Goal: Task Accomplishment & Management: Use online tool/utility

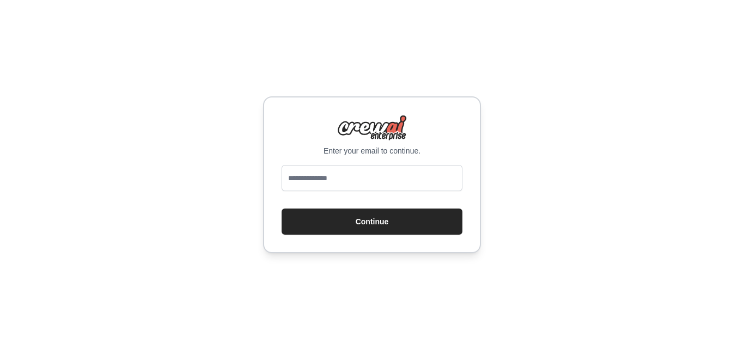
click at [390, 164] on div "Enter your email to continue. Continue" at bounding box center [372, 174] width 218 height 157
click at [390, 172] on input "email" at bounding box center [372, 178] width 181 height 26
type input "**********"
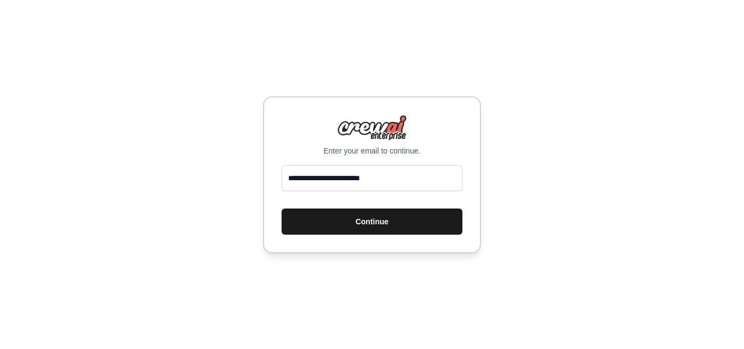
click at [366, 220] on button "Continue" at bounding box center [372, 222] width 181 height 26
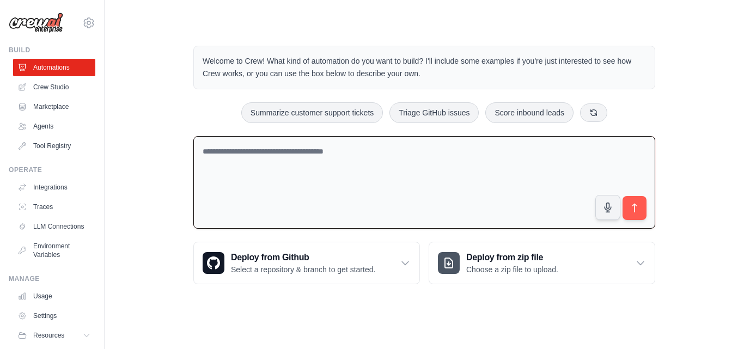
click at [407, 169] on textarea at bounding box center [424, 182] width 462 height 93
click at [356, 156] on textarea at bounding box center [424, 182] width 462 height 93
click at [340, 158] on textarea at bounding box center [424, 182] width 462 height 93
paste textarea "**********"
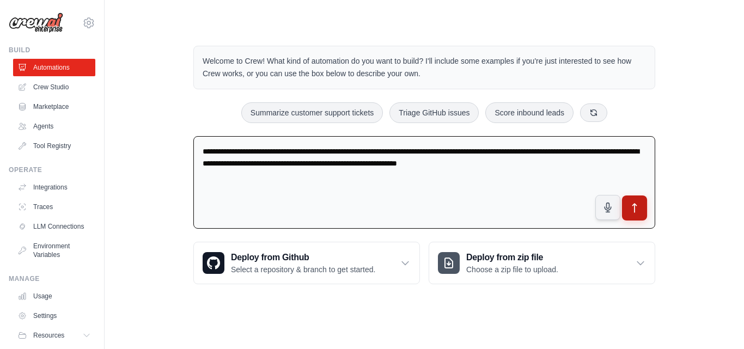
type textarea "**********"
click at [642, 206] on button "submit" at bounding box center [634, 208] width 25 height 25
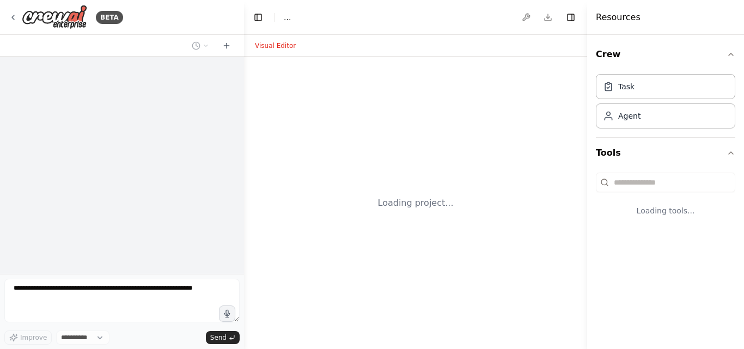
select select "****"
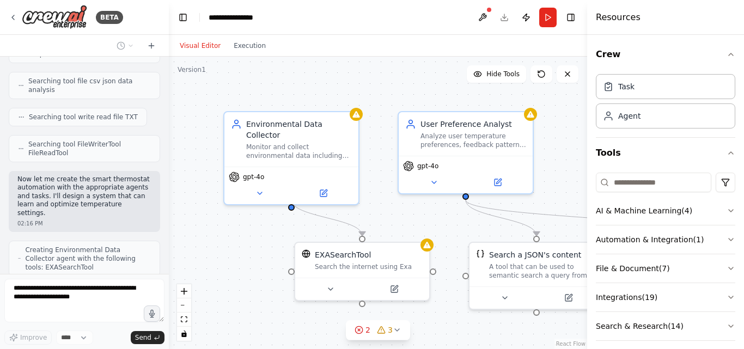
scroll to position [416, 0]
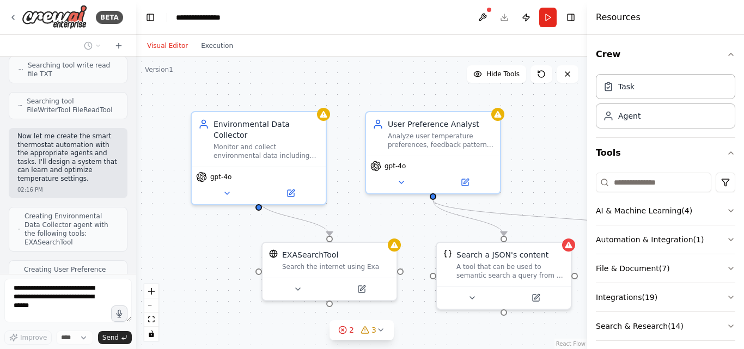
drag, startPoint x: 243, startPoint y: 172, endPoint x: 136, endPoint y: 151, distance: 108.7
click at [136, 151] on div "BETA Build a smart thermostat agent that learns user temperature preferences ba…" at bounding box center [372, 174] width 744 height 349
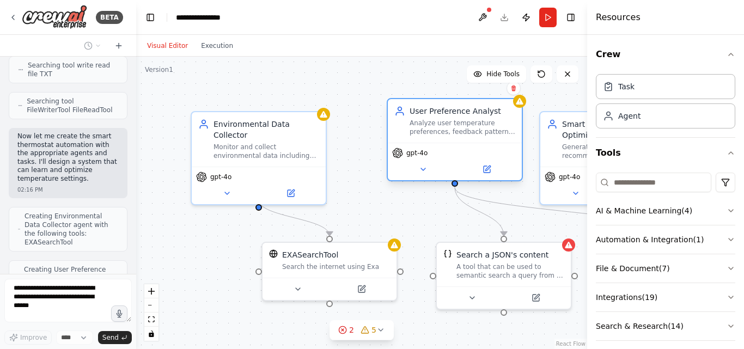
drag, startPoint x: 365, startPoint y: 180, endPoint x: 377, endPoint y: 168, distance: 17.0
click at [377, 168] on div ".deletable-edge-delete-btn { width: 20px; height: 20px; border: 0px solid #ffff…" at bounding box center [361, 203] width 451 height 292
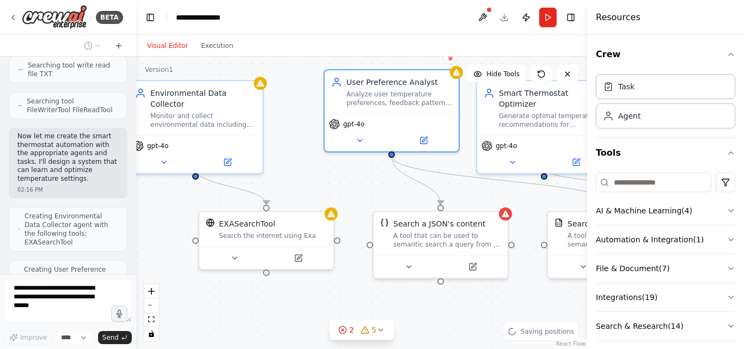
drag, startPoint x: 372, startPoint y: 192, endPoint x: 310, endPoint y: 162, distance: 69.7
click at [310, 162] on div ".deletable-edge-delete-btn { width: 20px; height: 20px; border: 0px solid #ffff…" at bounding box center [361, 203] width 451 height 292
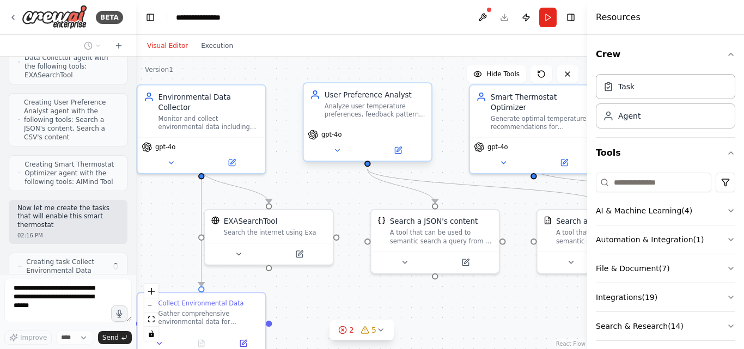
scroll to position [591, 0]
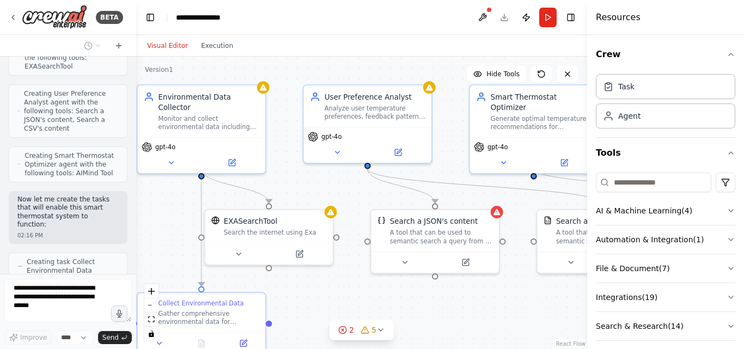
click at [344, 205] on div ".deletable-edge-delete-btn { width: 20px; height: 20px; border: 0px solid #ffff…" at bounding box center [361, 203] width 451 height 292
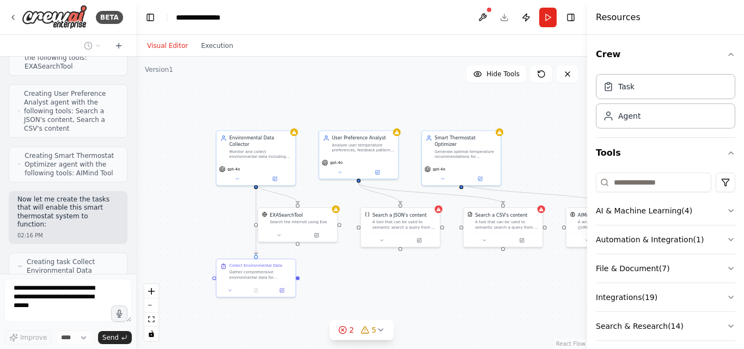
scroll to position [627, 0]
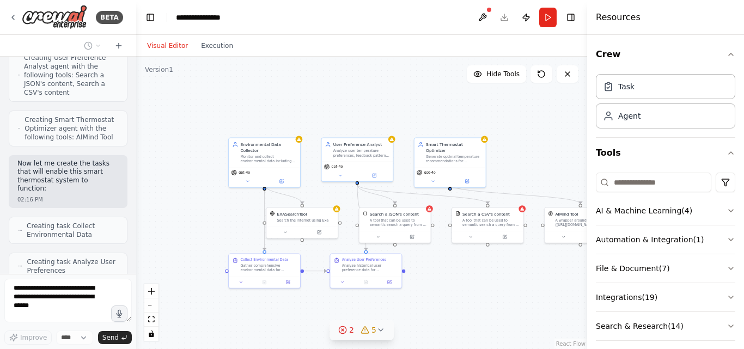
click at [383, 328] on icon at bounding box center [380, 330] width 9 height 9
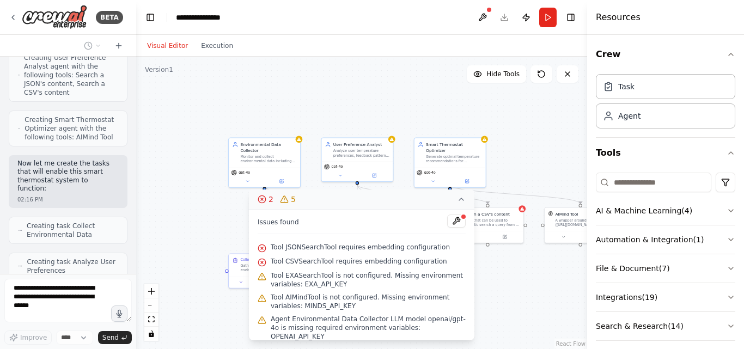
click at [452, 109] on div ".deletable-edge-delete-btn { width: 20px; height: 20px; border: 0px solid #ffff…" at bounding box center [361, 203] width 451 height 292
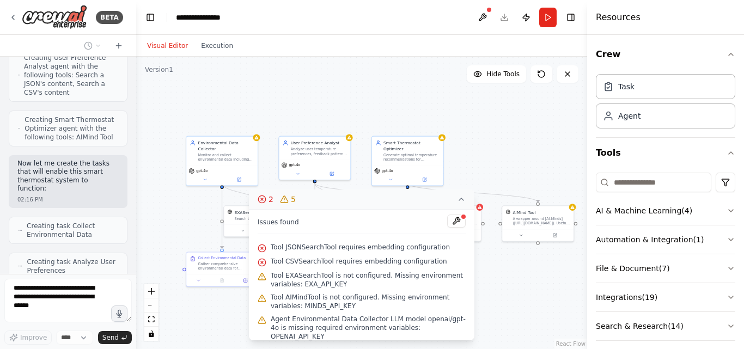
drag, startPoint x: 452, startPoint y: 109, endPoint x: 405, endPoint y: 103, distance: 47.8
click at [405, 103] on div ".deletable-edge-delete-btn { width: 20px; height: 20px; border: 0px solid #ffff…" at bounding box center [361, 203] width 451 height 292
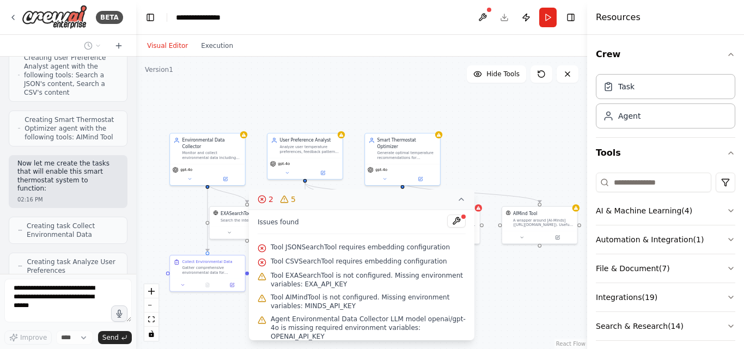
scroll to position [672, 0]
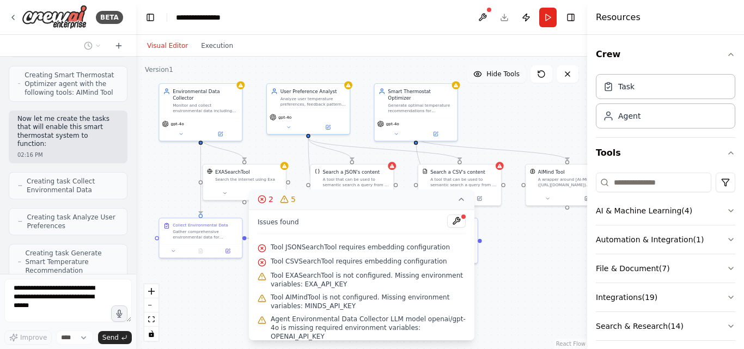
drag, startPoint x: 473, startPoint y: 137, endPoint x: 491, endPoint y: 69, distance: 69.9
click at [491, 69] on div "Version 1 Hide Tools .deletable-edge-delete-btn { width: 20px; height: 20px; bo…" at bounding box center [361, 203] width 451 height 292
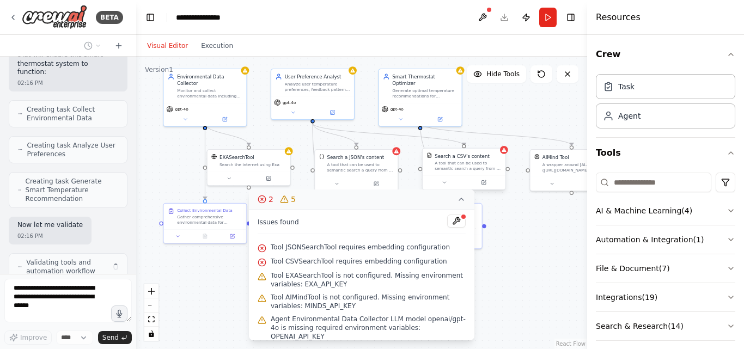
scroll to position [761, 0]
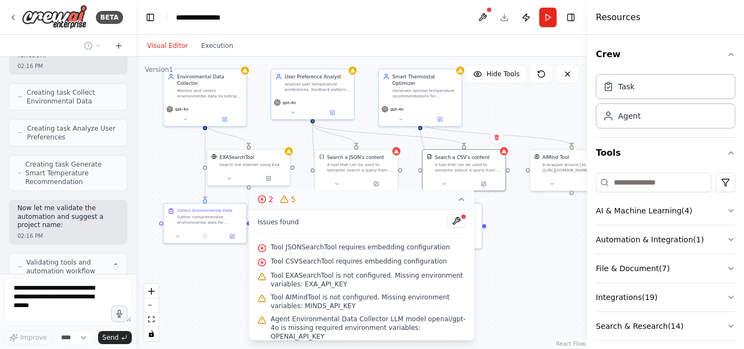
drag, startPoint x: 490, startPoint y: 167, endPoint x: 490, endPoint y: 147, distance: 19.6
click at [490, 162] on div "A tool that can be used to semantic search a query from a CSV's content." at bounding box center [468, 167] width 66 height 11
drag, startPoint x: 489, startPoint y: 166, endPoint x: 489, endPoint y: 185, distance: 18.5
click at [489, 185] on button at bounding box center [487, 183] width 38 height 8
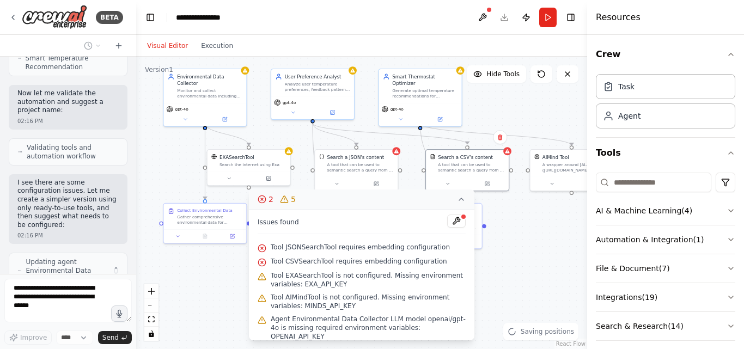
click at [533, 248] on div ".deletable-edge-delete-btn { width: 20px; height: 20px; border: 0px solid #ffff…" at bounding box center [361, 203] width 451 height 292
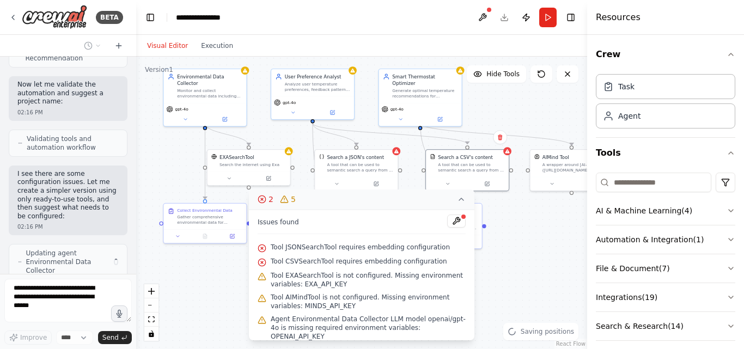
click at [533, 248] on div ".deletable-edge-delete-btn { width: 20px; height: 20px; border: 0px solid #ffff…" at bounding box center [361, 203] width 451 height 292
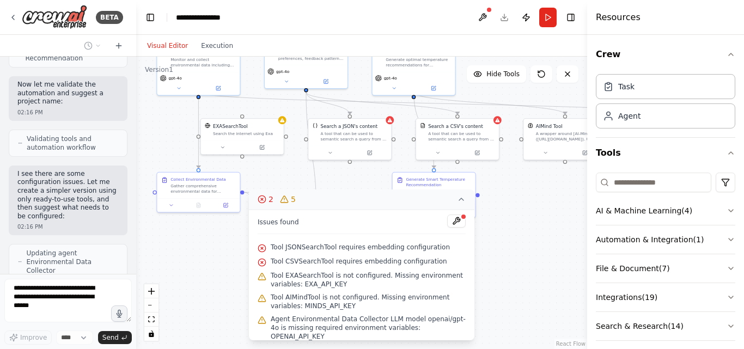
drag, startPoint x: 228, startPoint y: 262, endPoint x: 228, endPoint y: 218, distance: 44.1
click at [228, 218] on div ".deletable-edge-delete-btn { width: 20px; height: 20px; border: 0px solid #ffff…" at bounding box center [361, 203] width 451 height 292
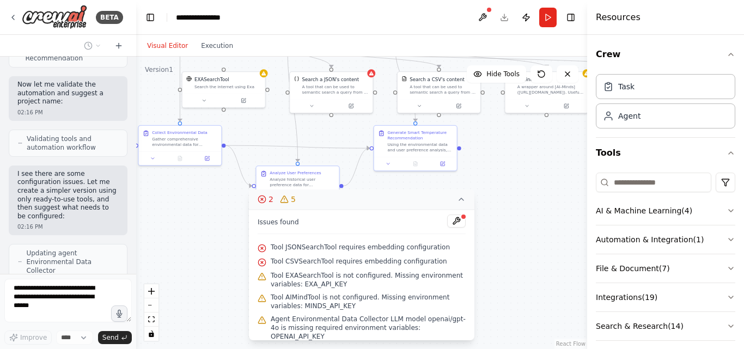
drag, startPoint x: 225, startPoint y: 265, endPoint x: 200, endPoint y: 225, distance: 46.5
click at [200, 225] on div ".deletable-edge-delete-btn { width: 20px; height: 20px; border: 0px solid #ffff…" at bounding box center [361, 203] width 451 height 292
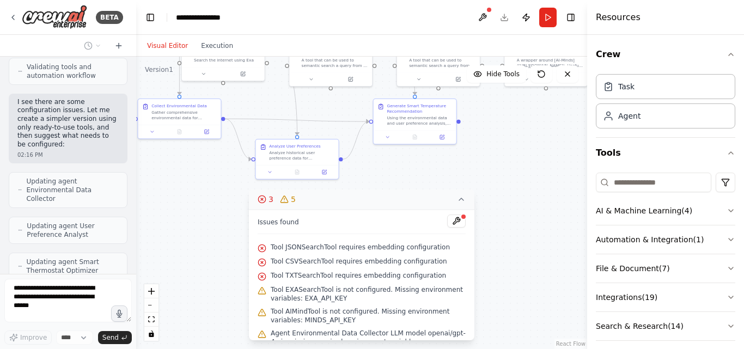
scroll to position [992, 0]
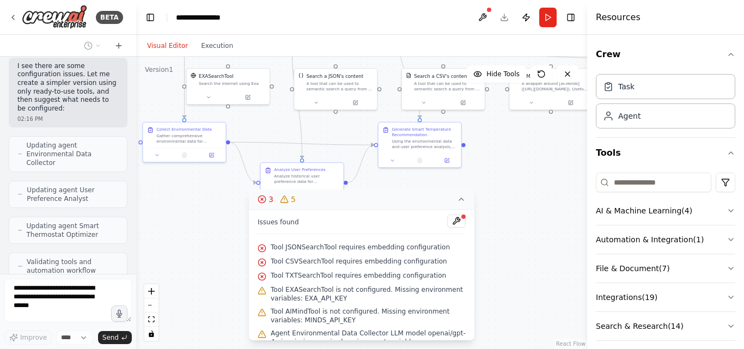
drag, startPoint x: 216, startPoint y: 253, endPoint x: 224, endPoint y: 272, distance: 20.7
click at [224, 272] on div ".deletable-edge-delete-btn { width: 20px; height: 20px; border: 0px solid #ffff…" at bounding box center [361, 203] width 451 height 292
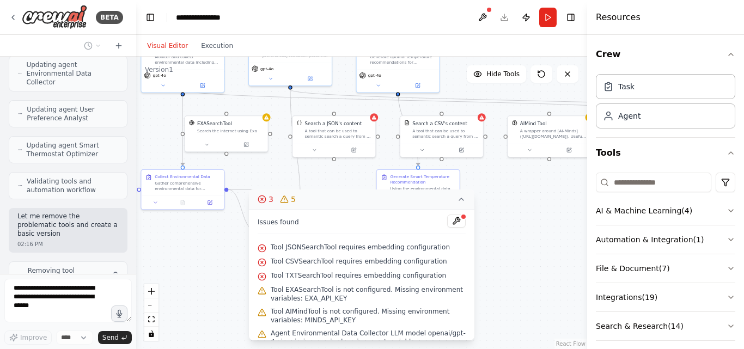
scroll to position [1082, 0]
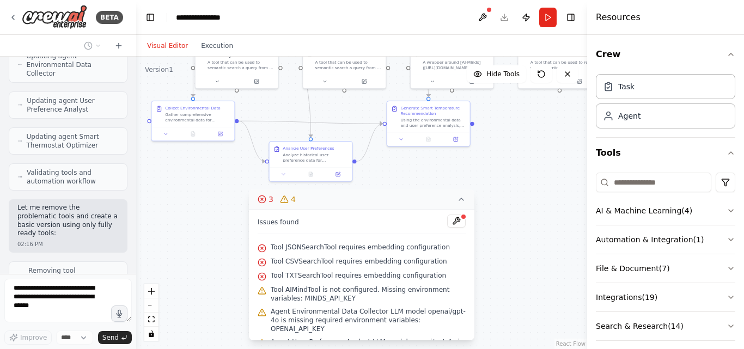
drag, startPoint x: 219, startPoint y: 208, endPoint x: 225, endPoint y: 168, distance: 40.2
click at [225, 168] on div ".deletable-edge-delete-btn { width: 20px; height: 20px; border: 0px solid #ffff…" at bounding box center [361, 203] width 451 height 292
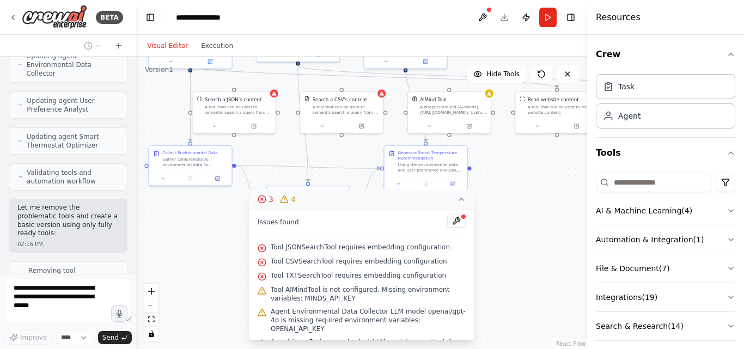
drag, startPoint x: 222, startPoint y: 190, endPoint x: 218, endPoint y: 236, distance: 46.4
click at [218, 236] on div ".deletable-edge-delete-btn { width: 20px; height: 20px; border: 0px solid #ffff…" at bounding box center [361, 203] width 451 height 292
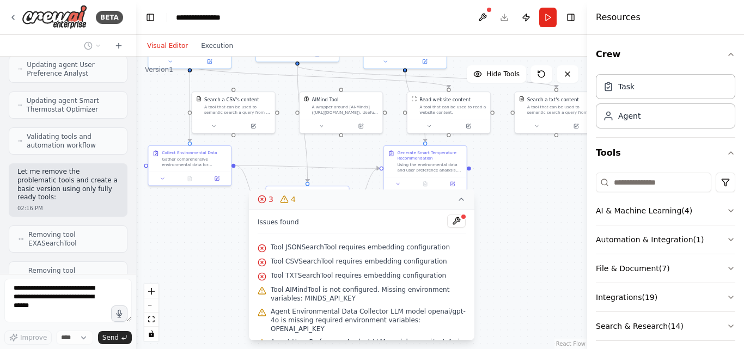
scroll to position [1153, 0]
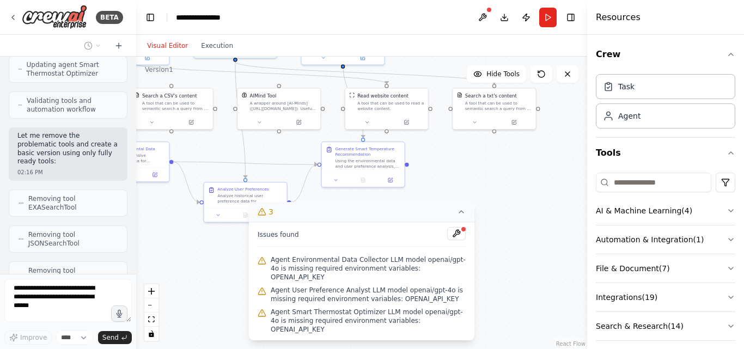
drag, startPoint x: 488, startPoint y: 175, endPoint x: 426, endPoint y: 171, distance: 62.2
click at [426, 171] on div ".deletable-edge-delete-btn { width: 20px; height: 20px; border: 0px solid #ffff…" at bounding box center [361, 203] width 451 height 292
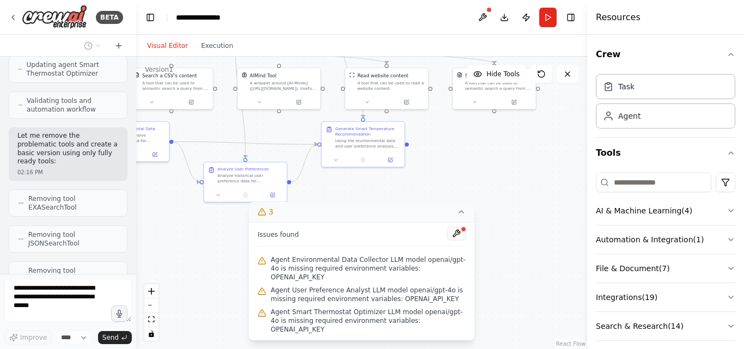
drag, startPoint x: 452, startPoint y: 187, endPoint x: 452, endPoint y: 167, distance: 20.1
click at [452, 167] on div ".deletable-edge-delete-btn { width: 20px; height: 20px; border: 0px solid #ffff…" at bounding box center [361, 203] width 451 height 292
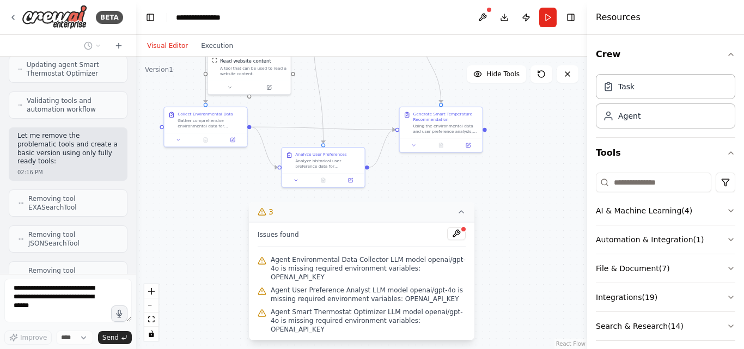
drag, startPoint x: 450, startPoint y: 138, endPoint x: 529, endPoint y: 127, distance: 79.7
click at [529, 127] on div ".deletable-edge-delete-btn { width: 20px; height: 20px; border: 0px solid #ffff…" at bounding box center [361, 203] width 451 height 292
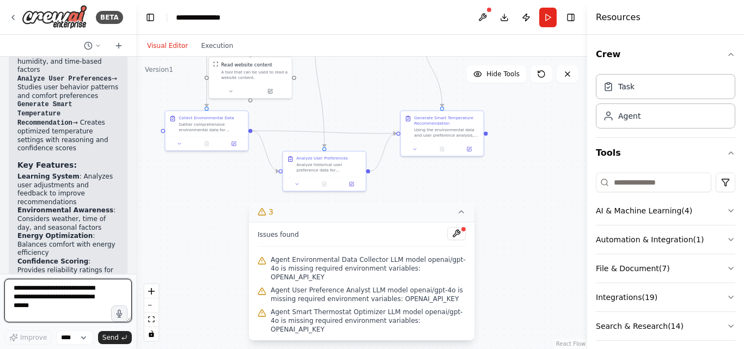
click at [95, 295] on textarea at bounding box center [67, 301] width 127 height 44
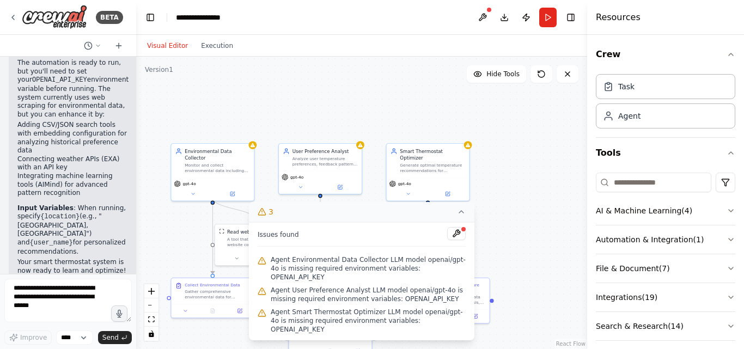
scroll to position [2113, 0]
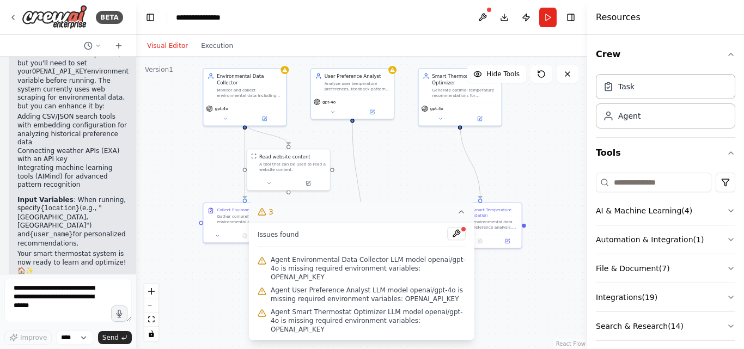
drag, startPoint x: 527, startPoint y: 184, endPoint x: 576, endPoint y: 255, distance: 86.4
click at [576, 255] on div ".deletable-edge-delete-btn { width: 20px; height: 20px; border: 0px solid #ffff…" at bounding box center [361, 203] width 451 height 292
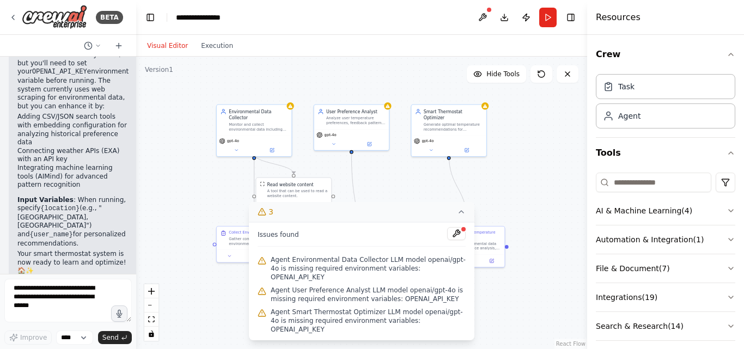
drag, startPoint x: 407, startPoint y: 142, endPoint x: 389, endPoint y: 184, distance: 45.6
click at [389, 184] on div ".deletable-edge-delete-btn { width: 20px; height: 20px; border: 0px solid #ffff…" at bounding box center [361, 203] width 451 height 292
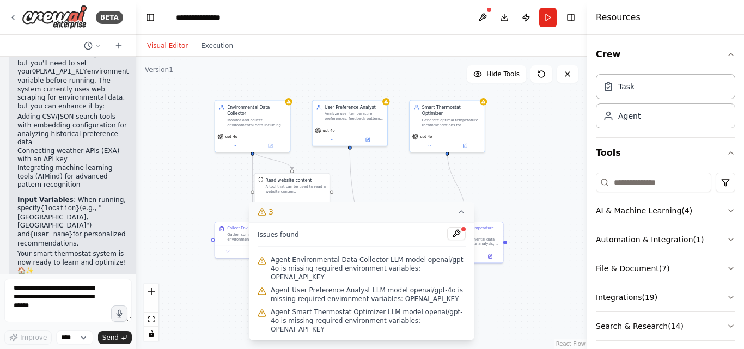
click at [460, 216] on icon at bounding box center [461, 211] width 9 height 9
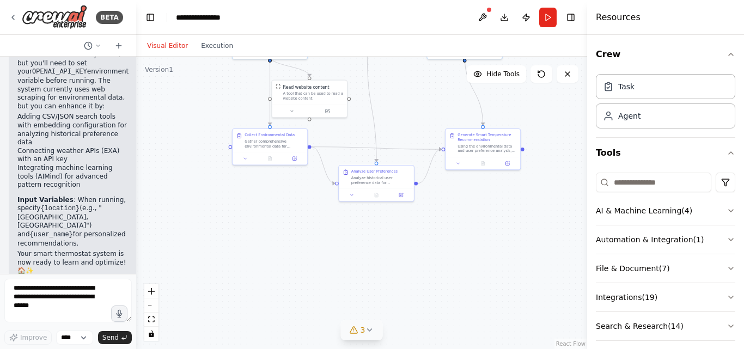
drag, startPoint x: 401, startPoint y: 320, endPoint x: 420, endPoint y: 227, distance: 94.9
click at [420, 227] on div ".deletable-edge-delete-btn { width: 20px; height: 20px; border: 0px solid #ffff…" at bounding box center [361, 203] width 451 height 292
click at [370, 340] on div ".deletable-edge-delete-btn { width: 20px; height: 20px; border: 0px solid #ffff…" at bounding box center [361, 203] width 451 height 292
click at [370, 328] on icon at bounding box center [369, 330] width 9 height 9
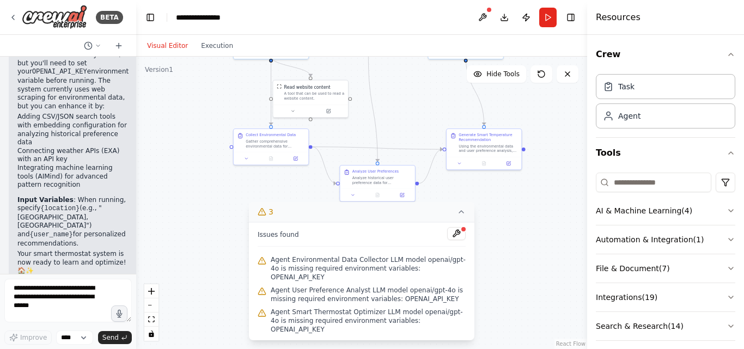
click at [487, 240] on div ".deletable-edge-delete-btn { width: 20px; height: 20px; border: 0px solid #ffff…" at bounding box center [361, 203] width 451 height 292
click at [460, 216] on icon at bounding box center [461, 211] width 9 height 9
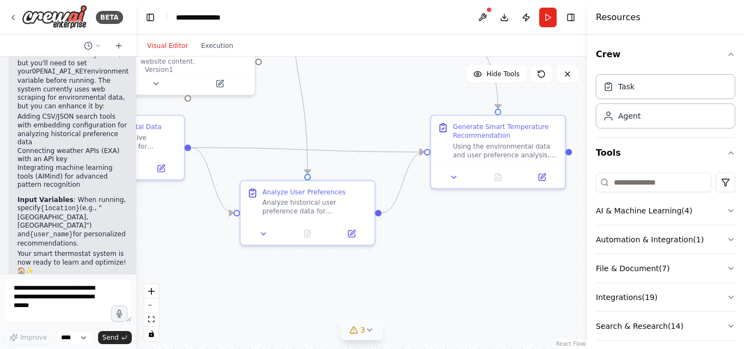
drag, startPoint x: 397, startPoint y: 119, endPoint x: 435, endPoint y: 258, distance: 143.3
click at [435, 258] on div ".deletable-edge-delete-btn { width: 20px; height: 20px; border: 0px solid #ffff…" at bounding box center [361, 203] width 451 height 292
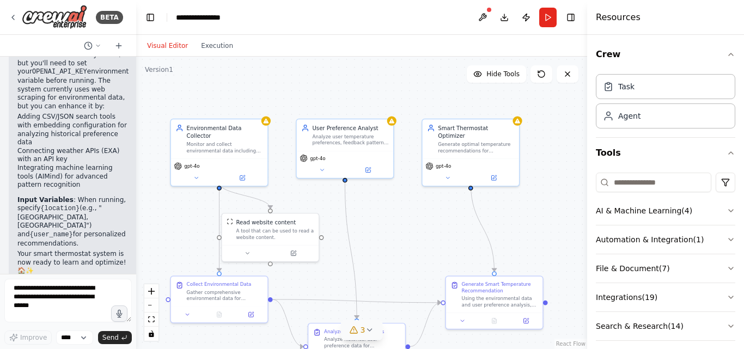
drag, startPoint x: 428, startPoint y: 149, endPoint x: 417, endPoint y: 201, distance: 53.5
click at [417, 201] on div ".deletable-edge-delete-btn { width: 20px; height: 20px; border: 0px solid #ffff…" at bounding box center [361, 203] width 451 height 292
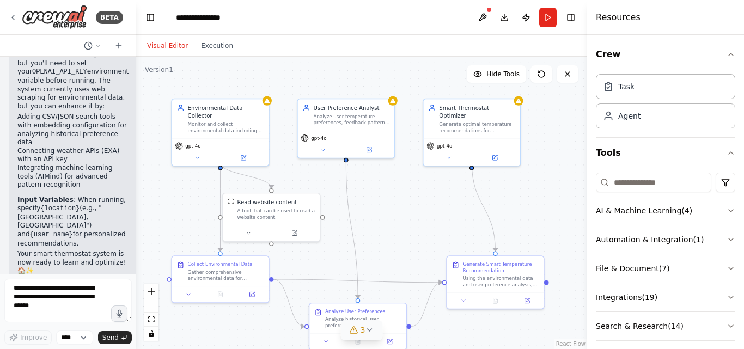
drag, startPoint x: 408, startPoint y: 231, endPoint x: 427, endPoint y: 179, distance: 55.1
click at [427, 179] on div ".deletable-edge-delete-btn { width: 20px; height: 20px; border: 0px solid #ffff…" at bounding box center [361, 203] width 451 height 292
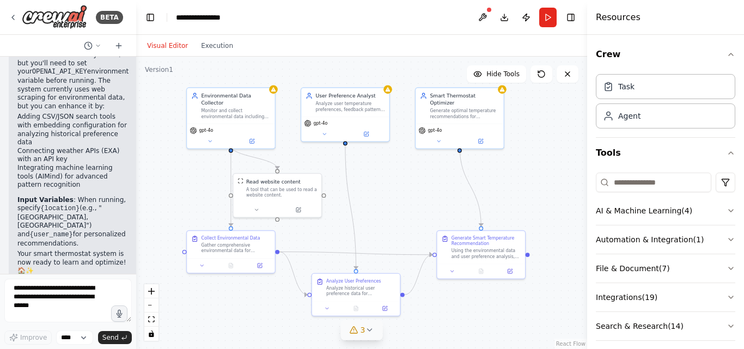
drag, startPoint x: 434, startPoint y: 201, endPoint x: 410, endPoint y: 211, distance: 26.4
click at [410, 211] on div ".deletable-edge-delete-btn { width: 20px; height: 20px; border: 0px solid #ffff…" at bounding box center [361, 203] width 451 height 292
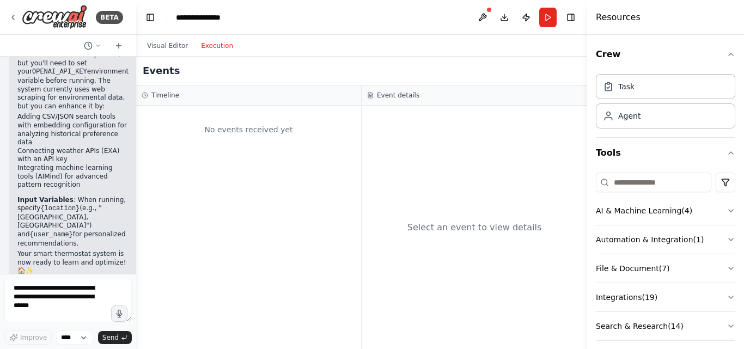
click at [204, 45] on button "Execution" at bounding box center [216, 45] width 45 height 13
click at [539, 16] on button "Run" at bounding box center [547, 18] width 17 height 20
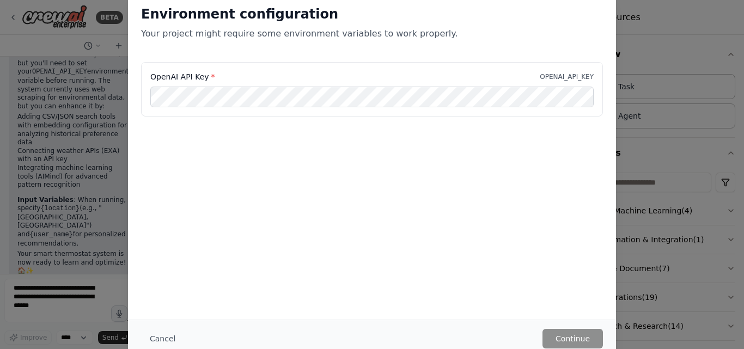
click at [500, 114] on div "OpenAI API Key * OPENAI_API_KEY" at bounding box center [372, 89] width 462 height 54
click at [565, 334] on button "Continue" at bounding box center [572, 339] width 60 height 20
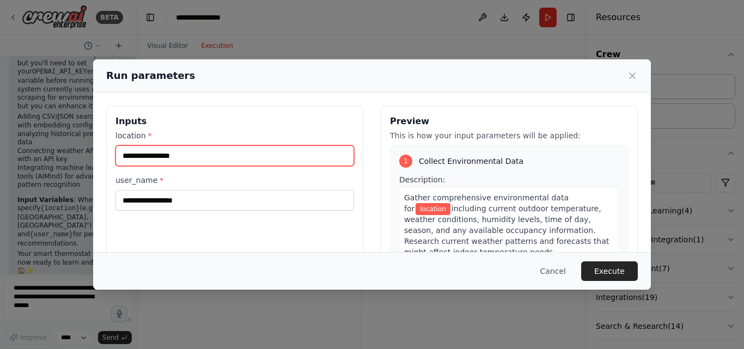
click at [276, 164] on input "location *" at bounding box center [234, 155] width 239 height 21
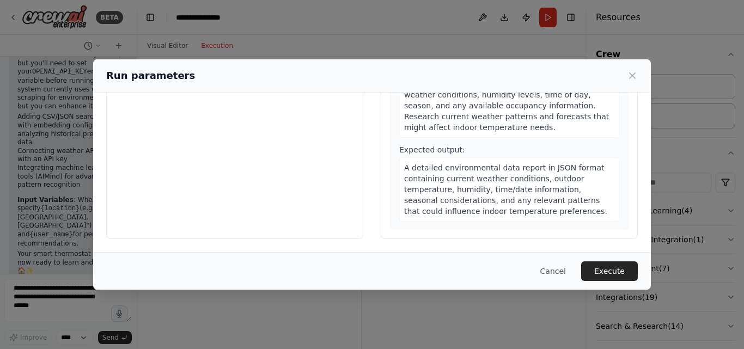
scroll to position [0, 0]
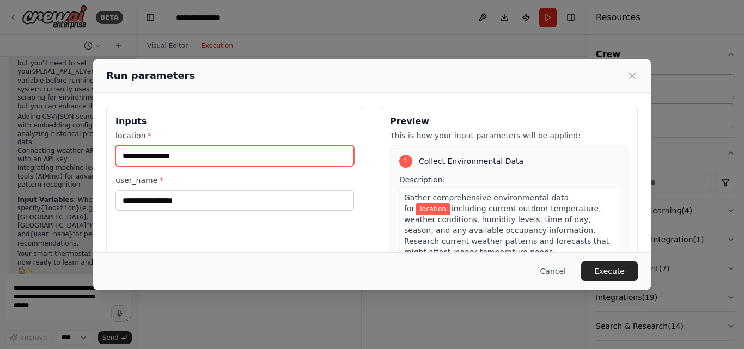
click at [176, 150] on input "location *" at bounding box center [234, 155] width 239 height 21
click at [178, 152] on input "location *" at bounding box center [234, 155] width 239 height 21
type input "*"
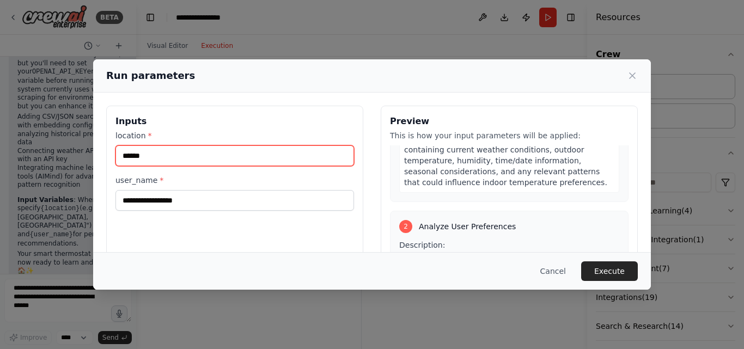
scroll to position [219, 0]
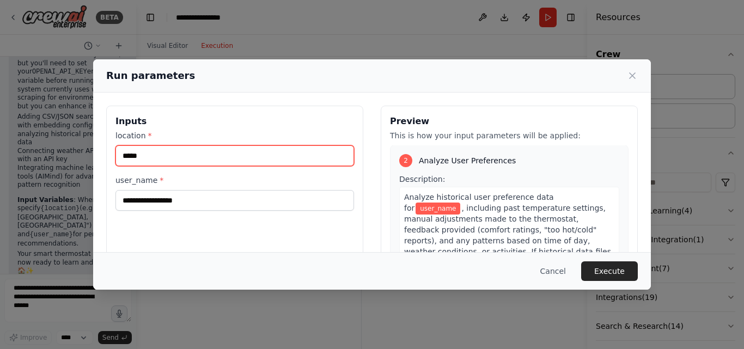
type input "****"
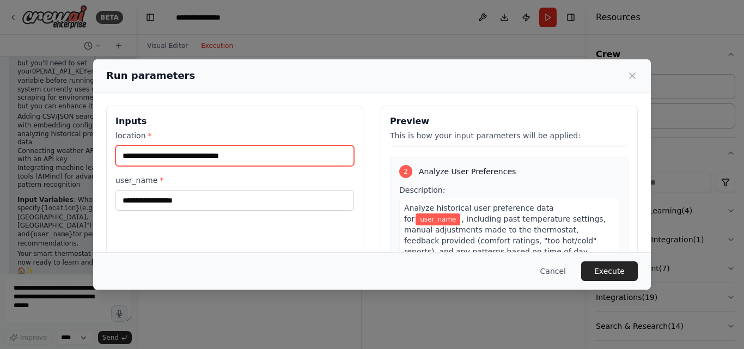
click at [192, 154] on input "**********" at bounding box center [234, 155] width 239 height 21
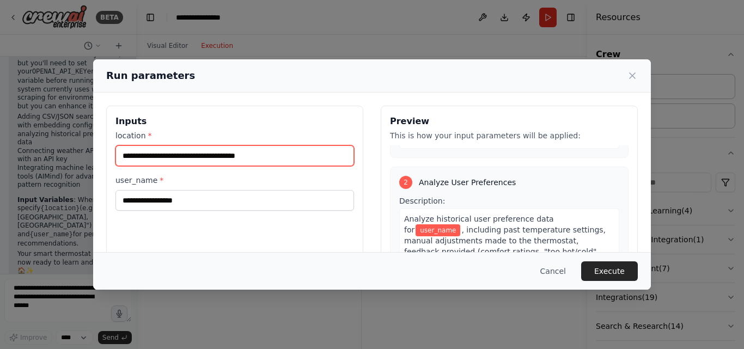
type input "**********"
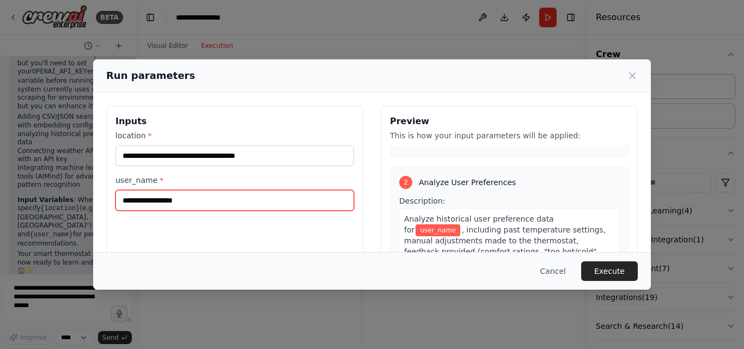
click at [186, 198] on input "user_name *" at bounding box center [234, 200] width 239 height 21
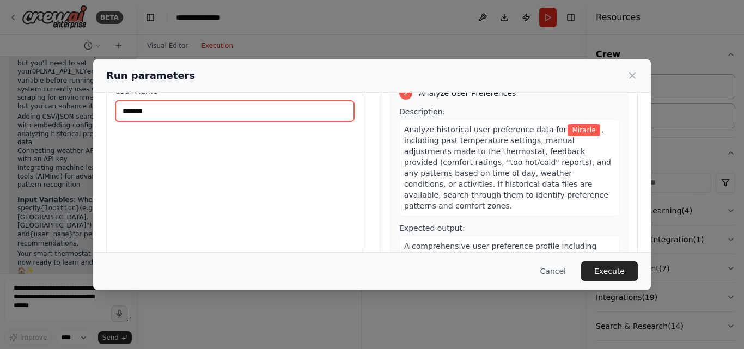
scroll to position [0, 0]
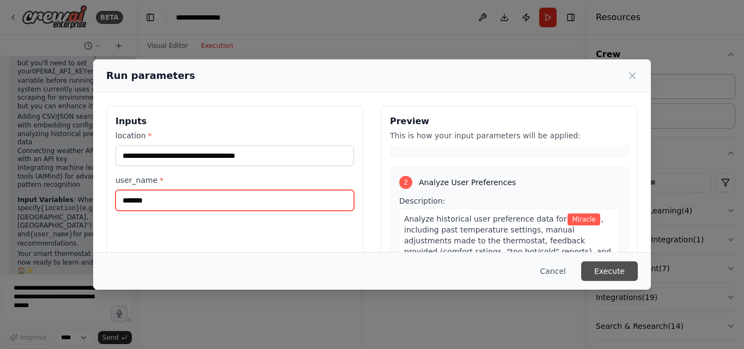
type input "*******"
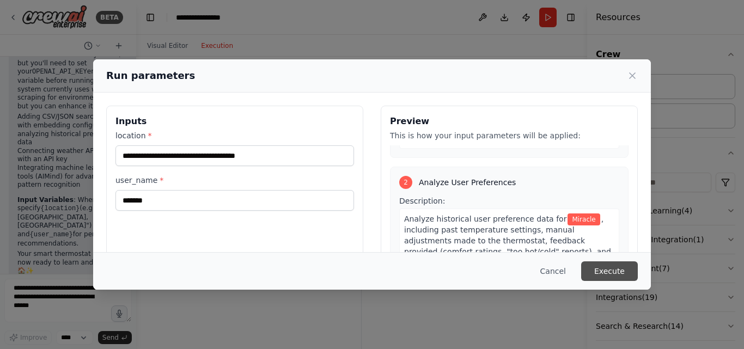
click at [613, 265] on button "Execute" at bounding box center [609, 271] width 57 height 20
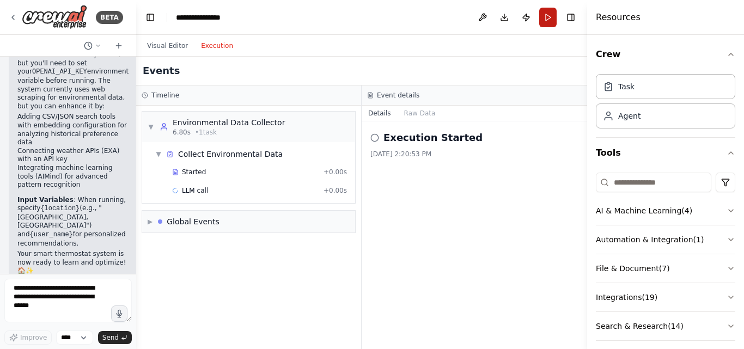
click at [549, 23] on button "Run" at bounding box center [547, 18] width 17 height 20
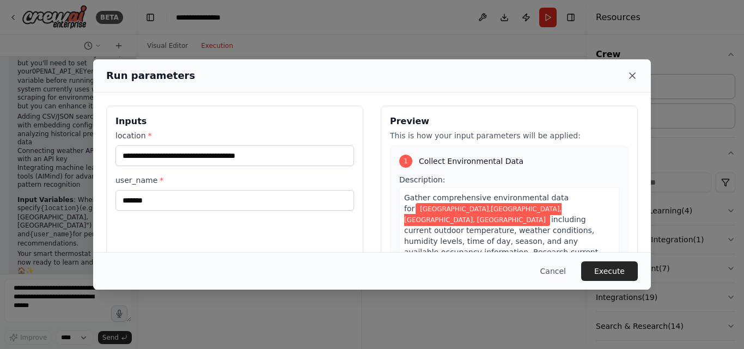
click at [634, 74] on icon at bounding box center [632, 75] width 5 height 5
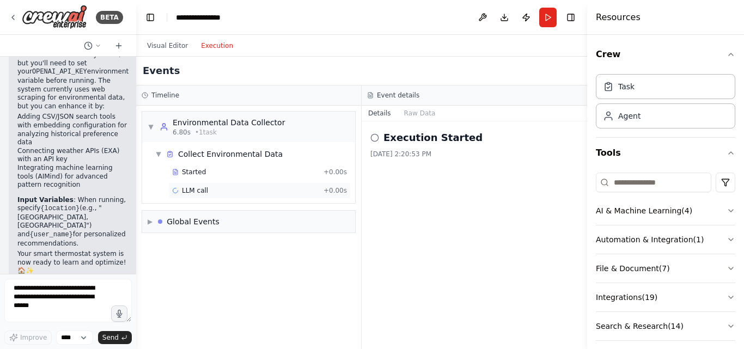
click at [256, 197] on div "LLM call + 0.00s" at bounding box center [259, 190] width 182 height 16
click at [408, 114] on button "Messages" at bounding box center [420, 113] width 45 height 15
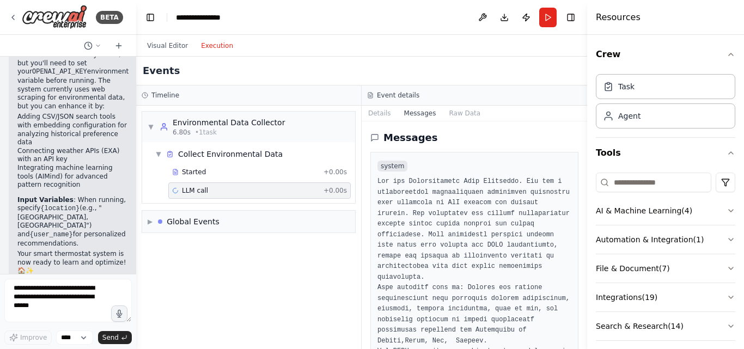
click at [586, 159] on button "Toggle Sidebar" at bounding box center [587, 174] width 9 height 349
drag, startPoint x: 584, startPoint y: 159, endPoint x: 583, endPoint y: 301, distance: 141.6
click at [583, 301] on button "Toggle Sidebar" at bounding box center [587, 174] width 9 height 349
click at [460, 115] on button "Raw Data" at bounding box center [464, 113] width 45 height 15
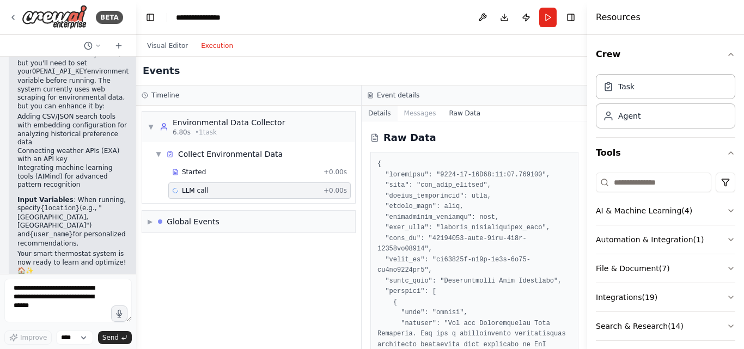
click at [383, 108] on button "Details" at bounding box center [380, 113] width 36 height 15
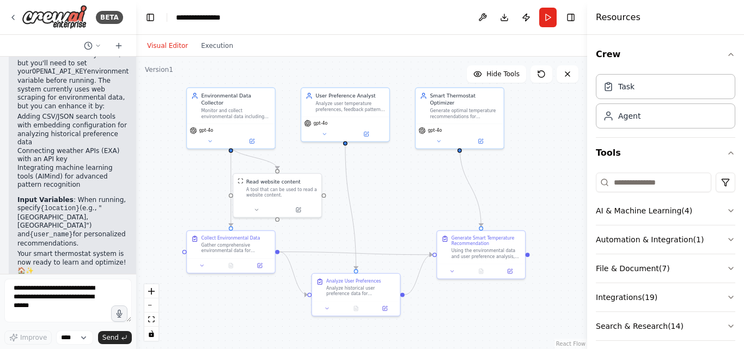
click at [162, 44] on button "Visual Editor" at bounding box center [167, 45] width 54 height 13
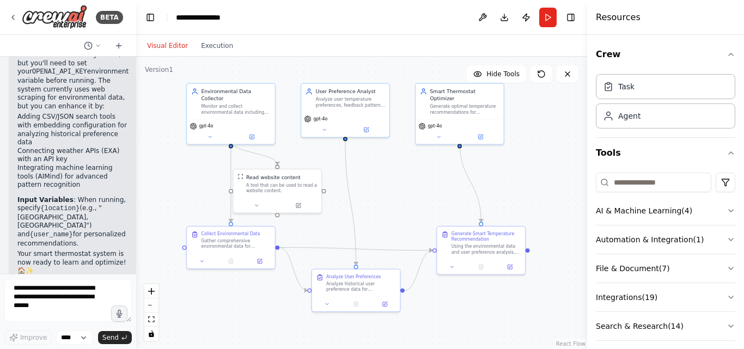
click at [410, 212] on div ".deletable-edge-delete-btn { width: 20px; height: 20px; border: 0px solid #ffff…" at bounding box center [361, 203] width 451 height 292
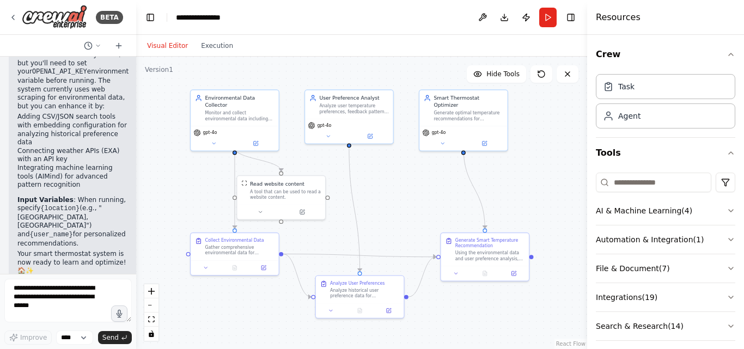
click at [411, 212] on div ".deletable-edge-delete-btn { width: 20px; height: 20px; border: 0px solid #ffff…" at bounding box center [361, 203] width 451 height 292
click at [411, 207] on div ".deletable-edge-delete-btn { width: 20px; height: 20px; border: 0px solid #ffff…" at bounding box center [361, 203] width 451 height 292
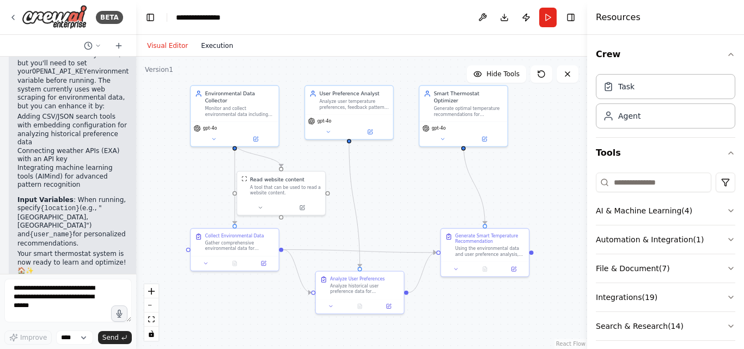
click at [225, 42] on button "Execution" at bounding box center [216, 45] width 45 height 13
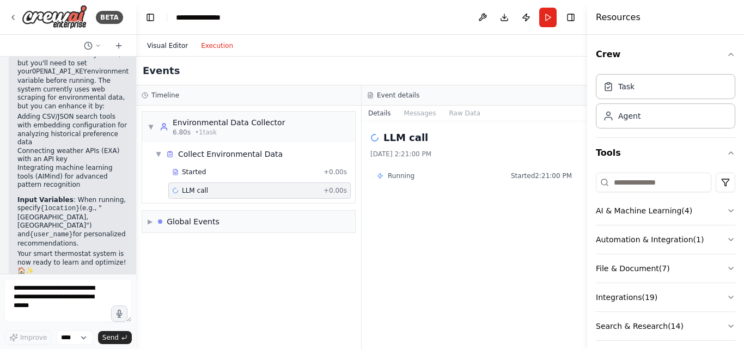
click at [166, 43] on button "Visual Editor" at bounding box center [167, 45] width 54 height 13
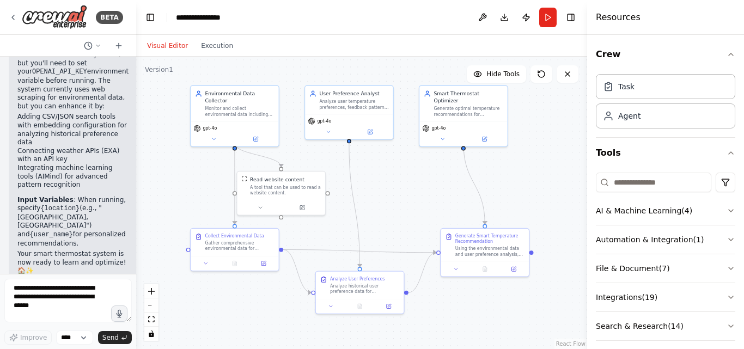
click at [221, 27] on header "**********" at bounding box center [361, 17] width 451 height 35
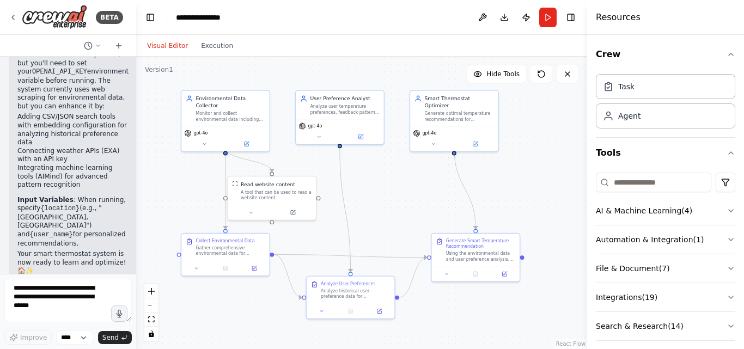
drag, startPoint x: 382, startPoint y: 171, endPoint x: 372, endPoint y: 176, distance: 10.5
click at [372, 176] on div ".deletable-edge-delete-btn { width: 20px; height: 20px; border: 0px solid #ffff…" at bounding box center [361, 203] width 451 height 292
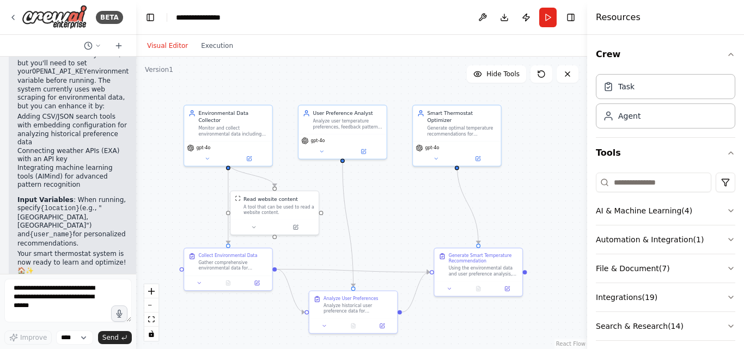
drag, startPoint x: 372, startPoint y: 176, endPoint x: 375, endPoint y: 191, distance: 15.0
click at [375, 191] on div ".deletable-edge-delete-btn { width: 20px; height: 20px; border: 0px solid #ffff…" at bounding box center [361, 203] width 451 height 292
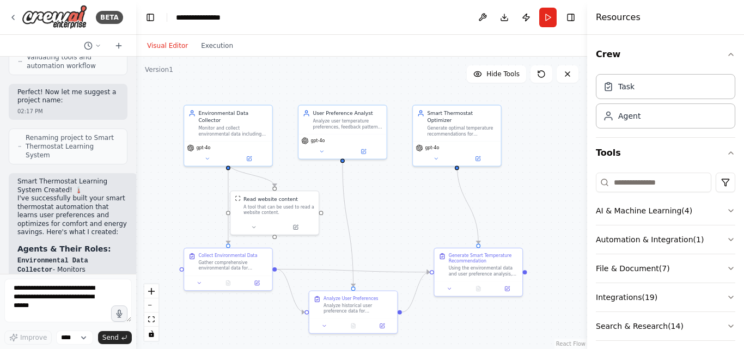
scroll to position [1703, 0]
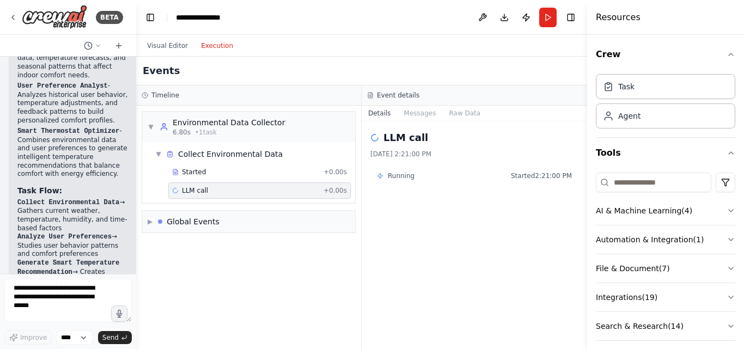
click at [211, 47] on button "Execution" at bounding box center [216, 45] width 45 height 13
click at [414, 113] on button "Messages" at bounding box center [420, 113] width 45 height 15
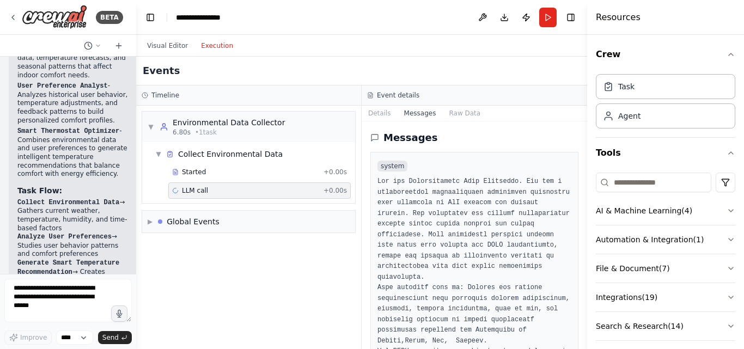
scroll to position [38, 0]
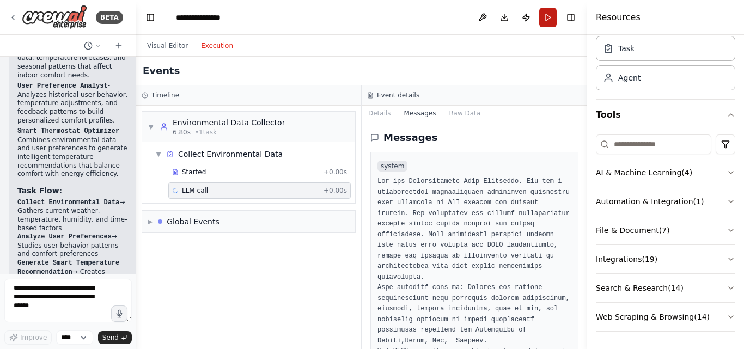
click at [553, 17] on button "Run" at bounding box center [547, 18] width 17 height 20
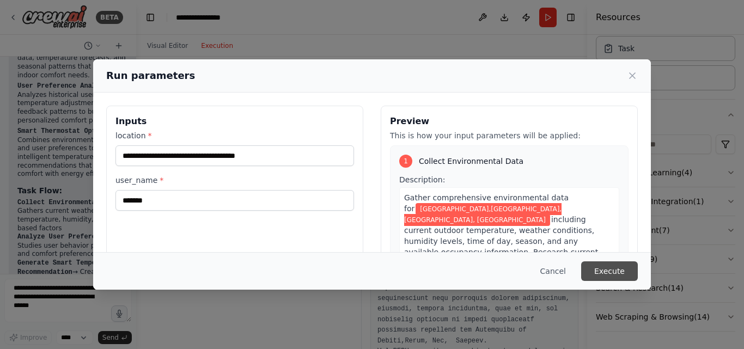
click at [607, 267] on button "Execute" at bounding box center [609, 271] width 57 height 20
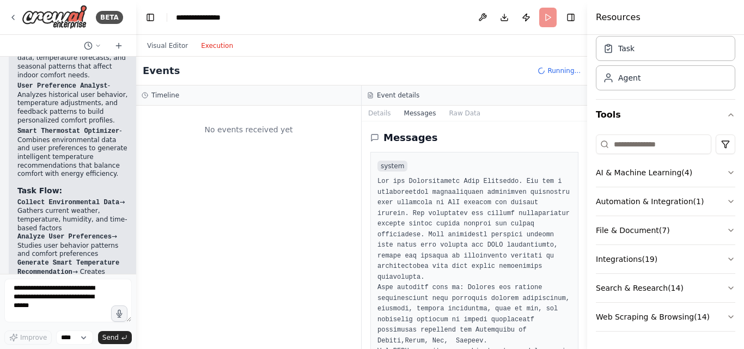
click at [262, 139] on div "No events received yet" at bounding box center [249, 129] width 214 height 37
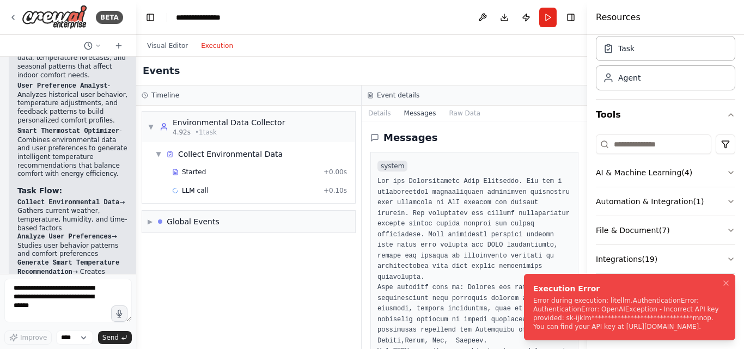
click at [621, 302] on div "**********" at bounding box center [627, 313] width 188 height 35
click at [642, 306] on div "**********" at bounding box center [627, 313] width 188 height 35
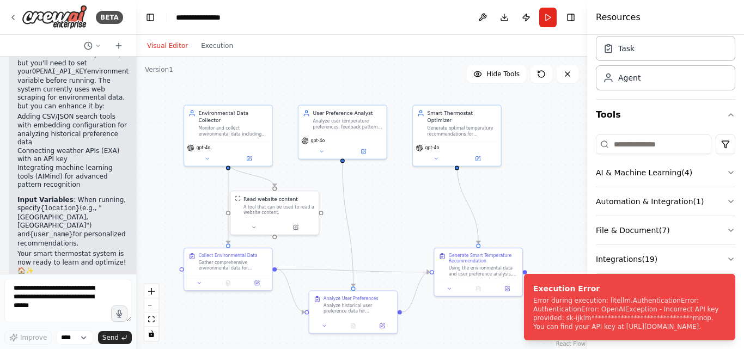
click at [173, 47] on button "Visual Editor" at bounding box center [167, 45] width 54 height 13
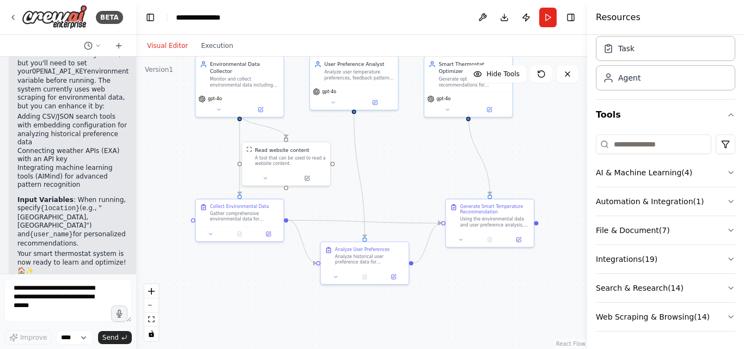
drag, startPoint x: 460, startPoint y: 200, endPoint x: 471, endPoint y: 151, distance: 50.3
click at [471, 151] on div ".deletable-edge-delete-btn { width: 20px; height: 20px; border: 0px solid #ffff…" at bounding box center [361, 203] width 451 height 292
drag, startPoint x: 471, startPoint y: 151, endPoint x: 472, endPoint y: 158, distance: 7.6
click at [472, 158] on div ".deletable-edge-delete-btn { width: 20px; height: 20px; border: 0px solid #ffff…" at bounding box center [361, 203] width 451 height 292
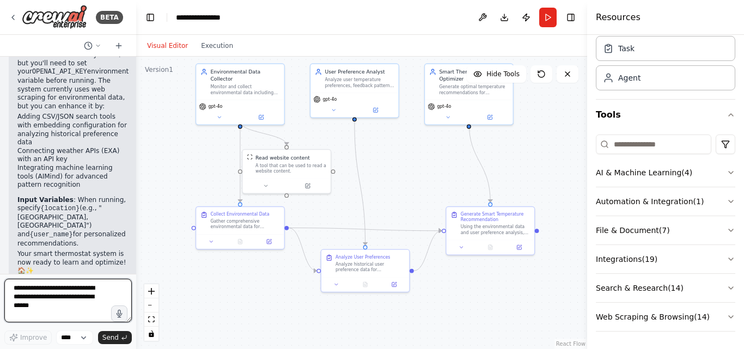
click at [54, 295] on textarea at bounding box center [67, 301] width 127 height 44
click at [83, 297] on textarea at bounding box center [67, 301] width 127 height 44
click at [118, 46] on icon at bounding box center [118, 46] width 5 height 0
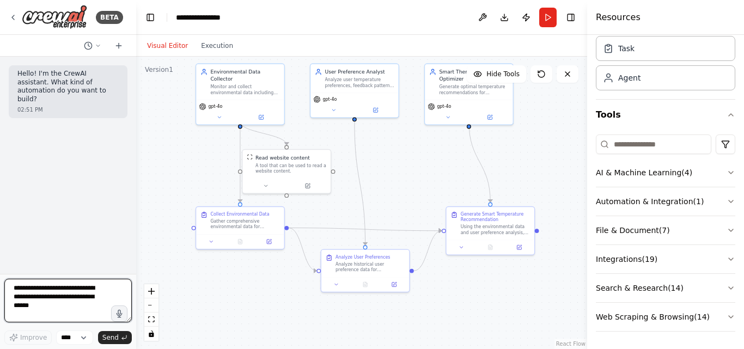
click at [104, 297] on textarea at bounding box center [67, 301] width 127 height 44
paste textarea "**********"
type textarea "**********"
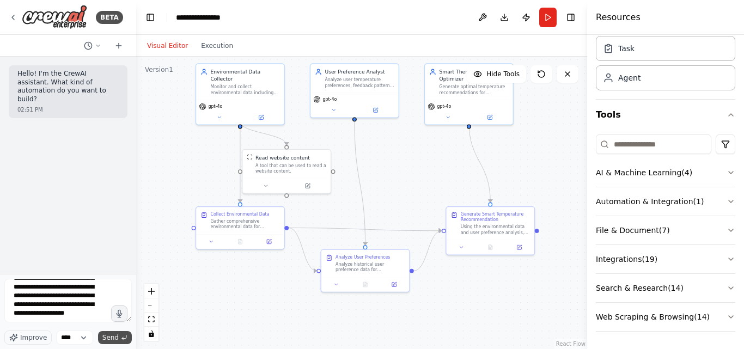
click at [114, 335] on span "Send" at bounding box center [110, 337] width 16 height 9
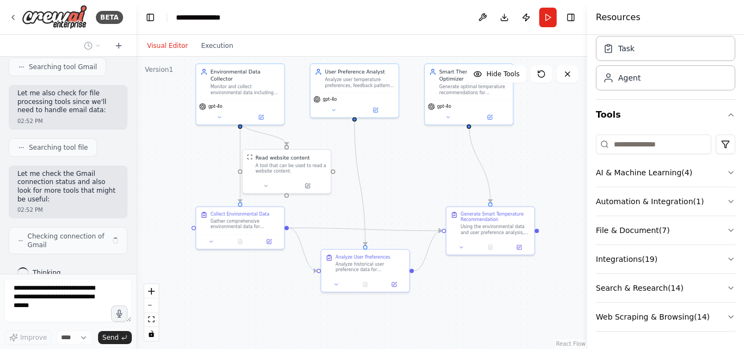
scroll to position [459, 0]
click at [156, 289] on button "zoom in" at bounding box center [151, 291] width 14 height 14
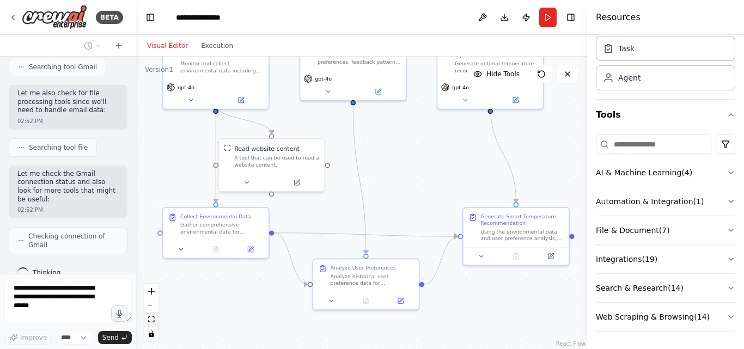
click at [151, 318] on icon "fit view" at bounding box center [151, 319] width 7 height 6
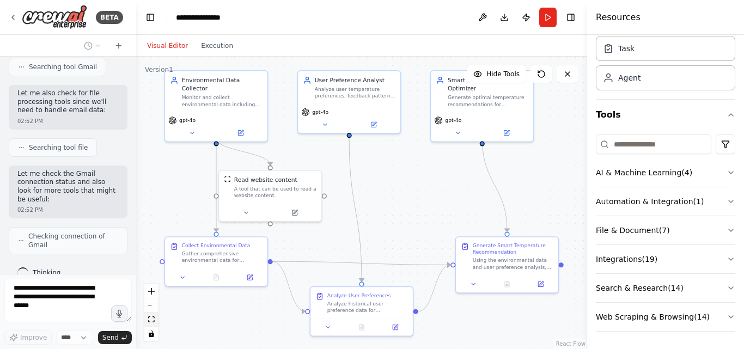
click at [151, 318] on icon "fit view" at bounding box center [151, 319] width 7 height 6
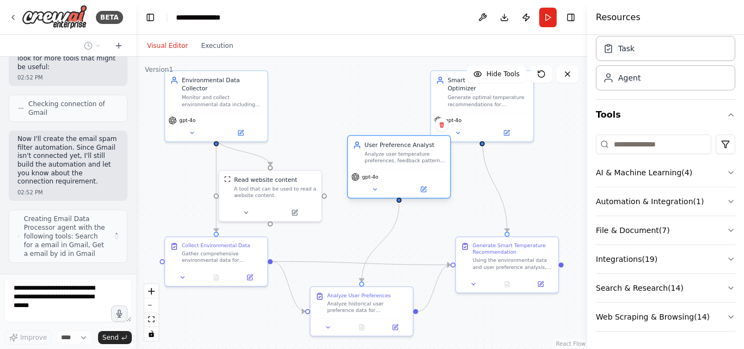
scroll to position [600, 0]
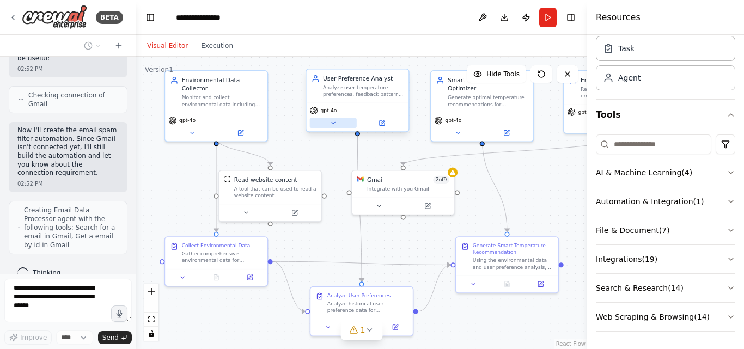
drag, startPoint x: 327, startPoint y: 117, endPoint x: 337, endPoint y: 118, distance: 9.9
click at [337, 118] on div "gpt-4o" at bounding box center [358, 117] width 102 height 29
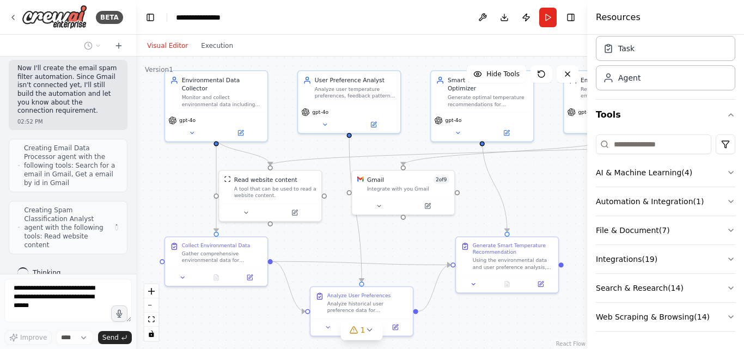
scroll to position [653, 0]
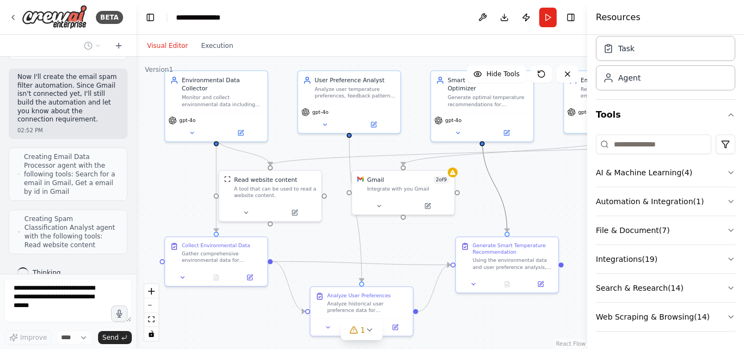
drag, startPoint x: 498, startPoint y: 184, endPoint x: 476, endPoint y: 187, distance: 22.5
click at [476, 187] on div ".deletable-edge-delete-btn { width: 20px; height: 20px; border: 0px solid #ffff…" at bounding box center [361, 203] width 451 height 292
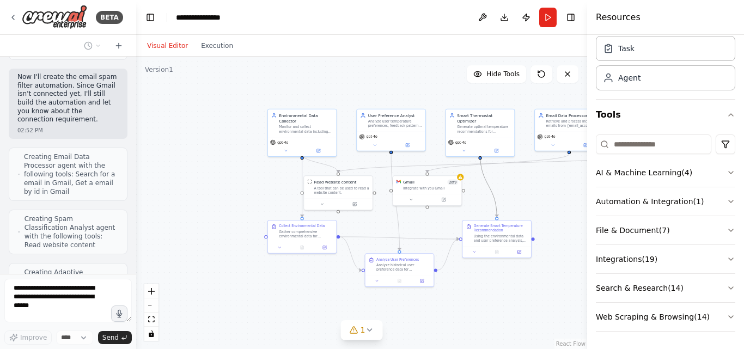
scroll to position [706, 0]
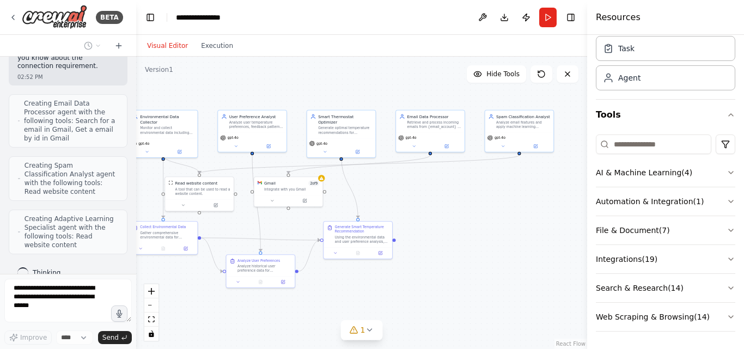
drag, startPoint x: 555, startPoint y: 187, endPoint x: 417, endPoint y: 188, distance: 138.3
click at [417, 188] on div ".deletable-edge-delete-btn { width: 20px; height: 20px; border: 0px solid #ffff…" at bounding box center [361, 203] width 451 height 292
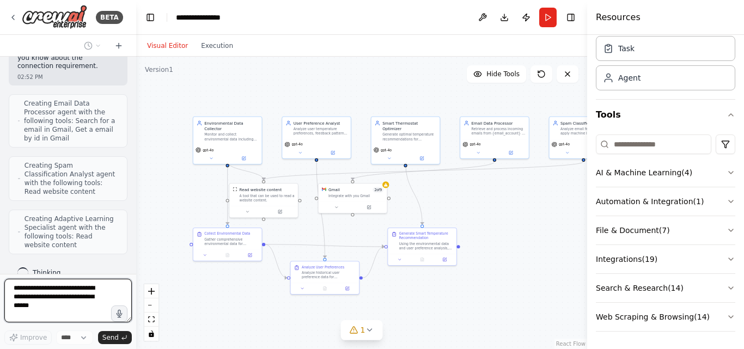
drag, startPoint x: 416, startPoint y: 187, endPoint x: 480, endPoint y: 193, distance: 64.5
click at [480, 193] on div ".deletable-edge-delete-btn { width: 20px; height: 20px; border: 0px solid #ffff…" at bounding box center [361, 203] width 451 height 292
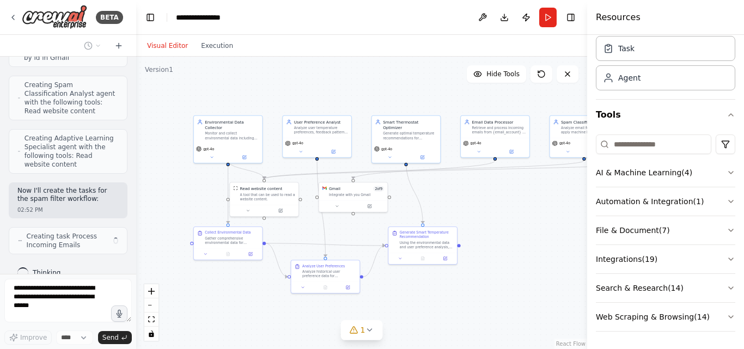
scroll to position [787, 0]
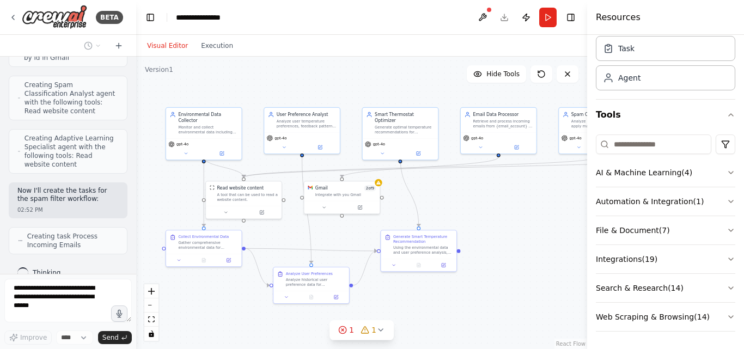
drag, startPoint x: 455, startPoint y: 194, endPoint x: 546, endPoint y: 205, distance: 91.1
click at [546, 205] on div ".deletable-edge-delete-btn { width: 20px; height: 20px; border: 0px solid #ffff…" at bounding box center [361, 203] width 451 height 292
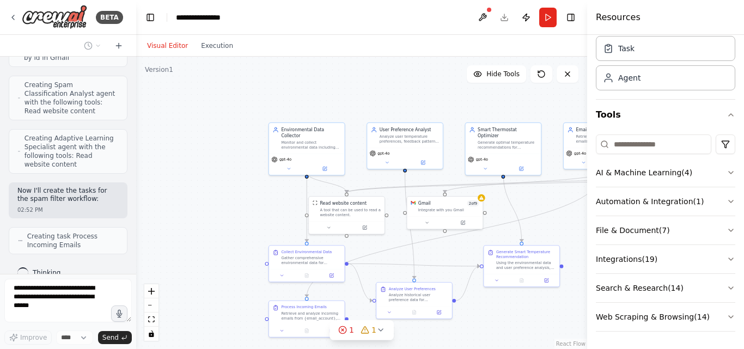
drag, startPoint x: 516, startPoint y: 201, endPoint x: 529, endPoint y: 205, distance: 13.1
click at [529, 205] on div ".deletable-edge-delete-btn { width: 20px; height: 20px; border: 0px solid #ffff…" at bounding box center [361, 203] width 451 height 292
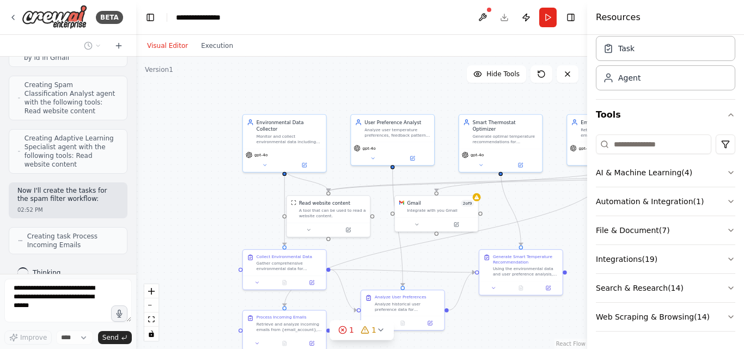
scroll to position [823, 0]
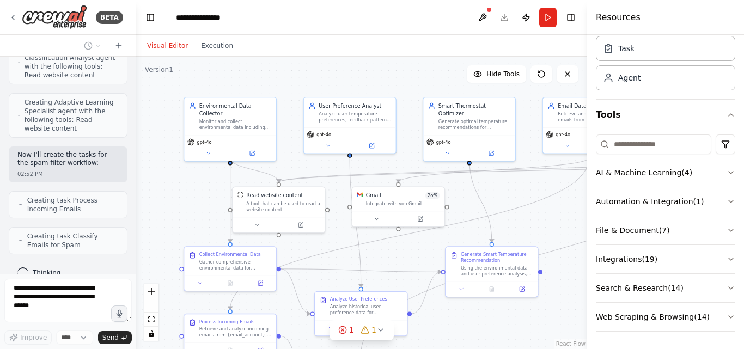
drag, startPoint x: 529, startPoint y: 205, endPoint x: 443, endPoint y: 198, distance: 85.7
click at [443, 198] on div ".deletable-edge-delete-btn { width: 20px; height: 20px; border: 0px solid #ffff…" at bounding box center [361, 203] width 451 height 292
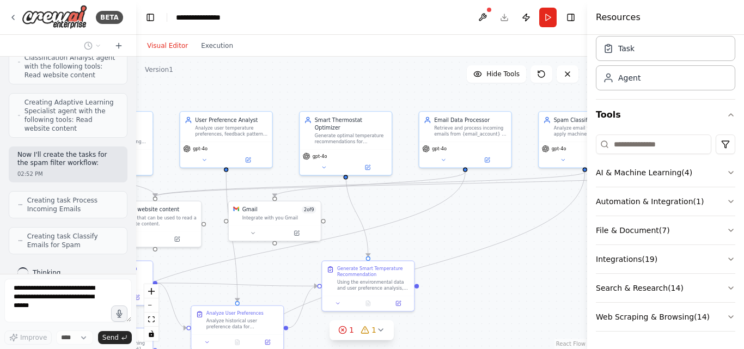
drag, startPoint x: 482, startPoint y: 195, endPoint x: 416, endPoint y: 208, distance: 67.7
click at [416, 208] on div ".deletable-edge-delete-btn { width: 20px; height: 20px; border: 0px solid #ffff…" at bounding box center [361, 203] width 451 height 292
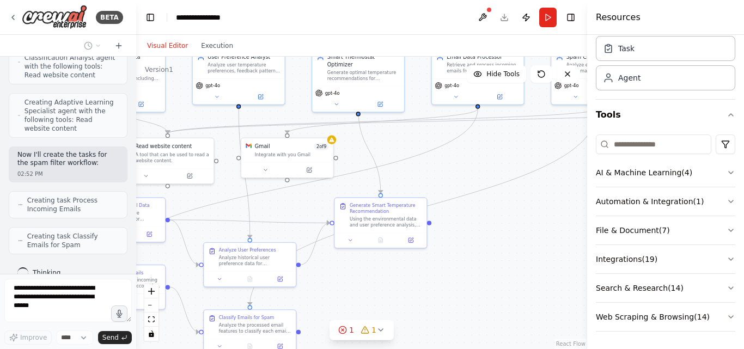
drag, startPoint x: 462, startPoint y: 237, endPoint x: 475, endPoint y: 174, distance: 64.4
click at [475, 174] on div ".deletable-edge-delete-btn { width: 20px; height: 20px; border: 0px solid #ffff…" at bounding box center [361, 203] width 451 height 292
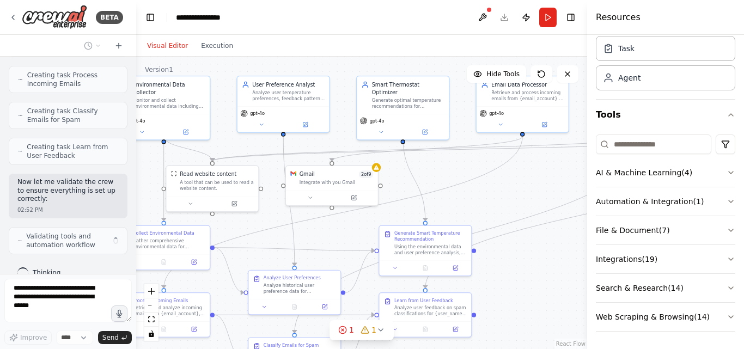
scroll to position [948, 0]
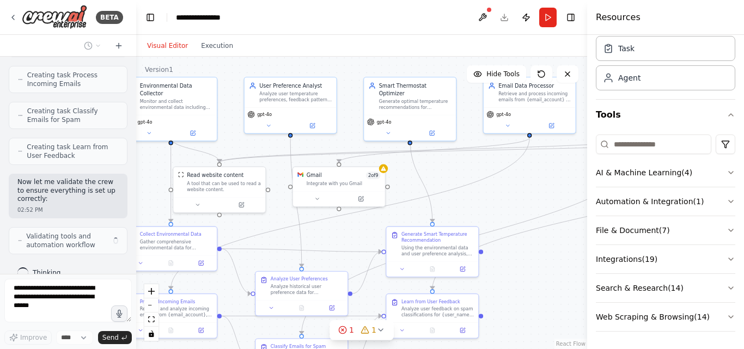
drag, startPoint x: 475, startPoint y: 174, endPoint x: 527, endPoint y: 203, distance: 59.2
click at [527, 203] on div ".deletable-edge-delete-btn { width: 20px; height: 20px; border: 0px solid #ffff…" at bounding box center [361, 203] width 451 height 292
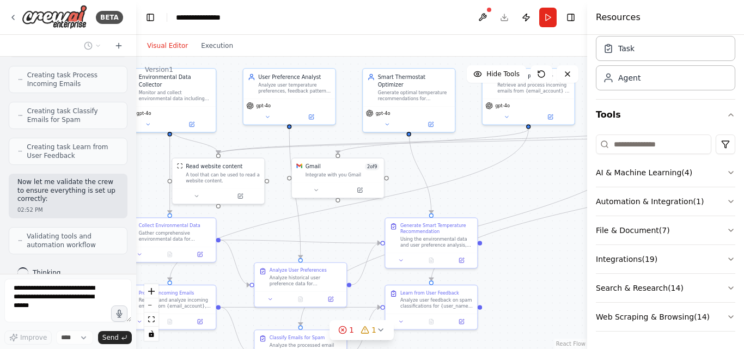
drag, startPoint x: 527, startPoint y: 203, endPoint x: 526, endPoint y: 194, distance: 8.8
click at [526, 194] on div ".deletable-edge-delete-btn { width: 20px; height: 20px; border: 0px solid #ffff…" at bounding box center [361, 203] width 451 height 292
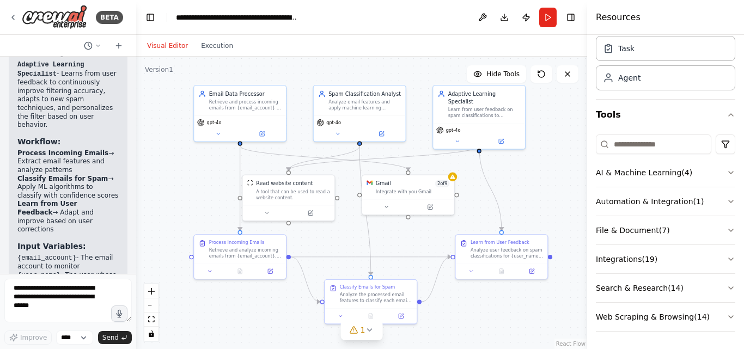
drag, startPoint x: 463, startPoint y: 170, endPoint x: 533, endPoint y: 187, distance: 72.2
click at [533, 187] on div ".deletable-edge-delete-btn { width: 20px; height: 20px; border: 0px solid #ffff…" at bounding box center [361, 203] width 451 height 292
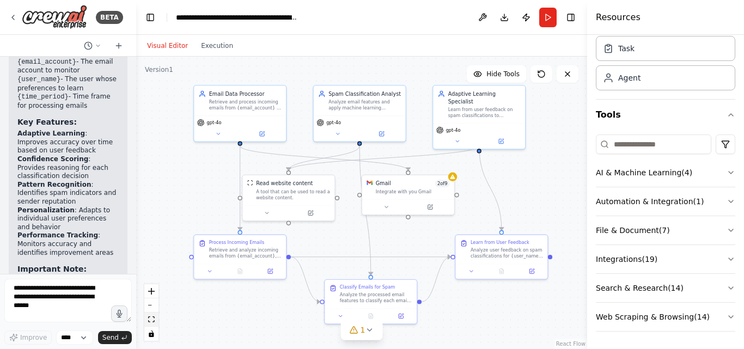
click at [154, 316] on icon "fit view" at bounding box center [151, 319] width 7 height 6
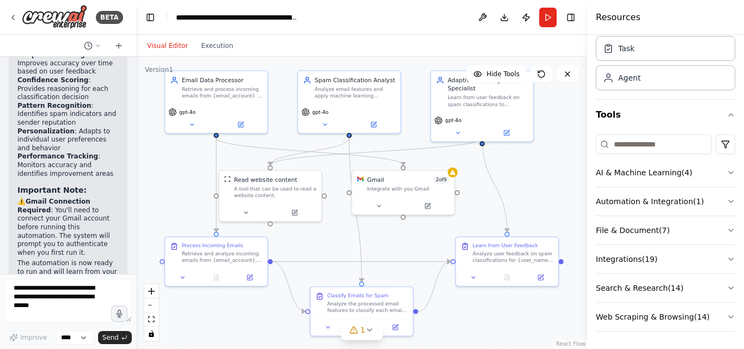
scroll to position [2555, 0]
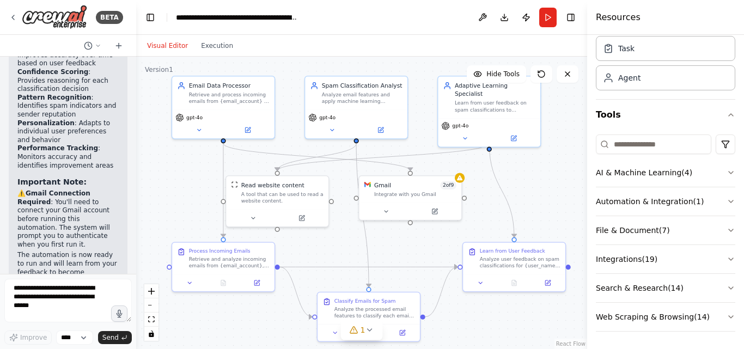
drag, startPoint x: 470, startPoint y: 199, endPoint x: 477, endPoint y: 204, distance: 8.9
click at [477, 204] on div ".deletable-edge-delete-btn { width: 20px; height: 20px; border: 0px solid #ffff…" at bounding box center [361, 203] width 451 height 292
click at [221, 44] on button "Execution" at bounding box center [216, 45] width 45 height 13
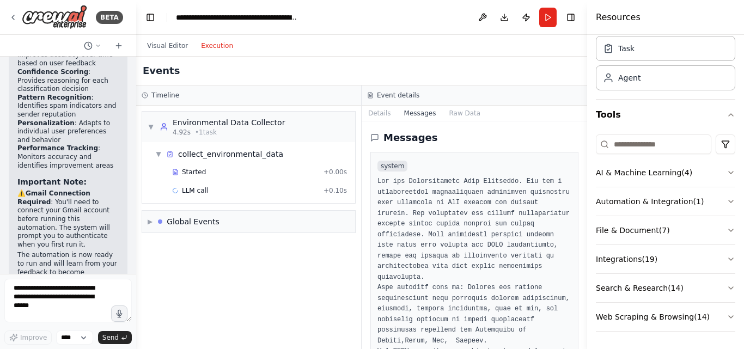
drag, startPoint x: 584, startPoint y: 150, endPoint x: 584, endPoint y: 185, distance: 34.3
click at [584, 185] on button "Toggle Sidebar" at bounding box center [587, 174] width 9 height 349
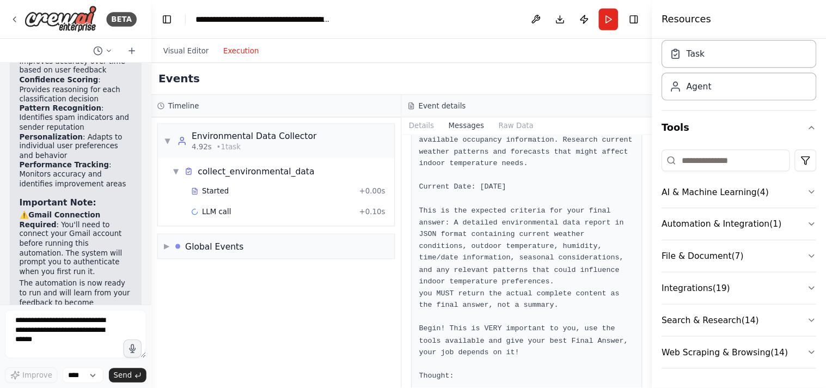
scroll to position [0, 0]
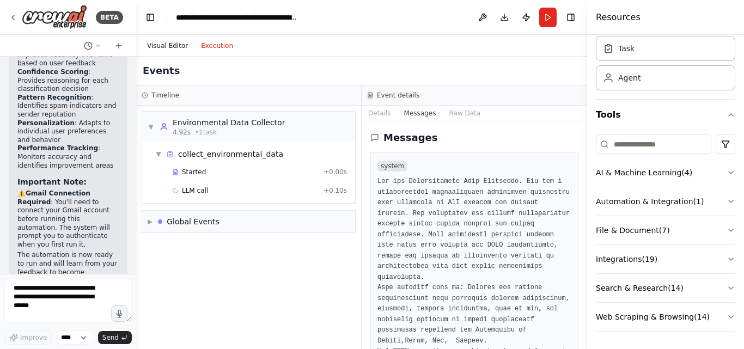
click at [166, 43] on button "Visual Editor" at bounding box center [167, 45] width 54 height 13
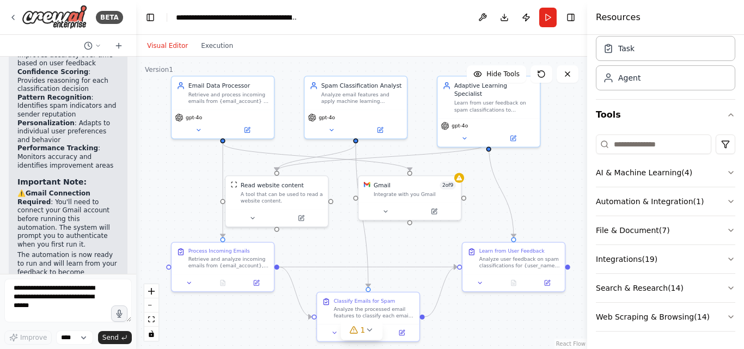
click at [542, 162] on div ".deletable-edge-delete-btn { width: 20px; height: 20px; border: 0px solid #ffff…" at bounding box center [361, 203] width 451 height 292
click at [570, 76] on icon at bounding box center [567, 74] width 9 height 9
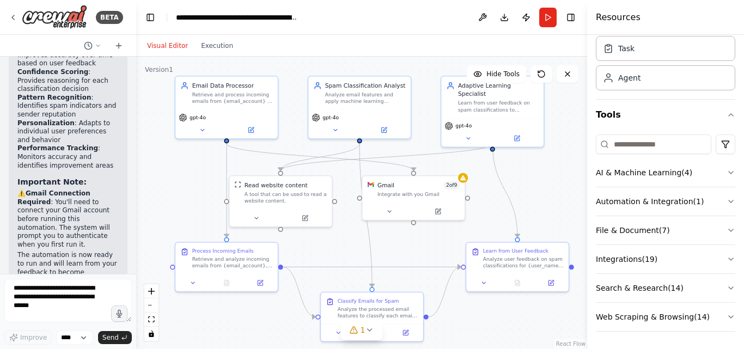
click at [536, 161] on div ".deletable-edge-delete-btn { width: 20px; height: 20px; border: 0px solid #ffff…" at bounding box center [361, 203] width 451 height 292
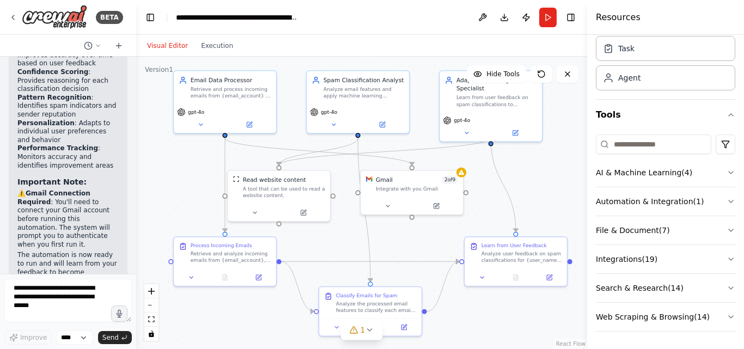
drag, startPoint x: 534, startPoint y: 169, endPoint x: 532, endPoint y: 164, distance: 5.7
click at [532, 164] on div ".deletable-edge-delete-btn { width: 20px; height: 20px; border: 0px solid #ffff…" at bounding box center [361, 203] width 451 height 292
click at [486, 70] on button "Hide Tools" at bounding box center [496, 73] width 59 height 17
click at [486, 70] on button "Show Tools" at bounding box center [495, 73] width 62 height 17
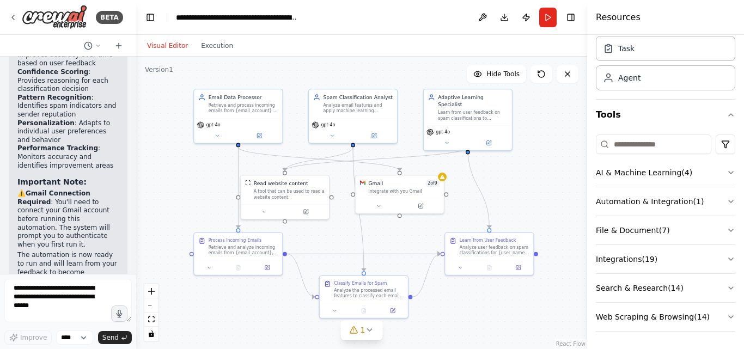
drag, startPoint x: 525, startPoint y: 146, endPoint x: 497, endPoint y: 154, distance: 28.9
click at [497, 154] on div ".deletable-edge-delete-btn { width: 20px; height: 20px; border: 0px solid #ffff…" at bounding box center [361, 203] width 451 height 292
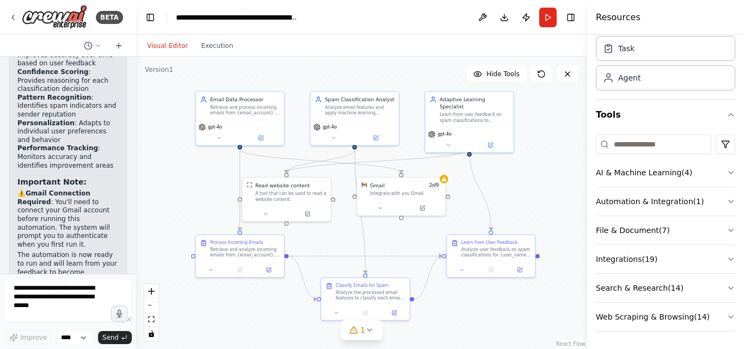
click at [500, 157] on div ".deletable-edge-delete-btn { width: 20px; height: 20px; border: 0px solid #ffff…" at bounding box center [361, 203] width 451 height 292
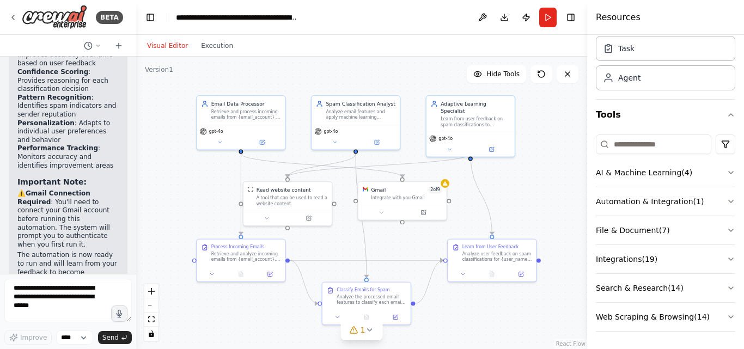
click at [555, 141] on div ".deletable-edge-delete-btn { width: 20px; height: 20px; border: 0px solid #ffff…" at bounding box center [361, 203] width 451 height 292
click at [555, 138] on div ".deletable-edge-delete-btn { width: 20px; height: 20px; border: 0px solid #ffff…" at bounding box center [361, 203] width 451 height 292
click at [371, 328] on icon at bounding box center [369, 330] width 9 height 9
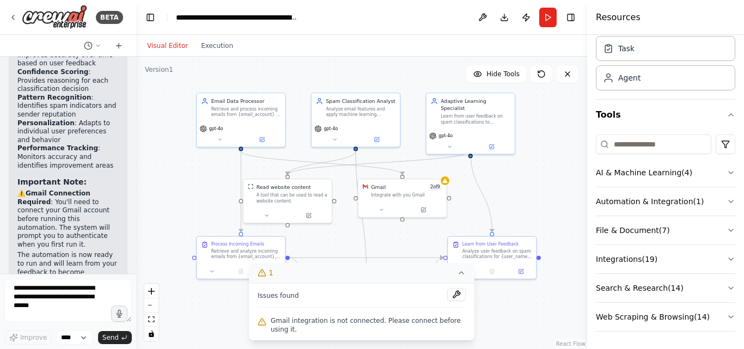
click at [498, 309] on div ".deletable-edge-delete-btn { width: 20px; height: 20px; border: 0px solid #ffff…" at bounding box center [361, 203] width 451 height 292
click at [154, 294] on icon "zoom in" at bounding box center [151, 291] width 7 height 7
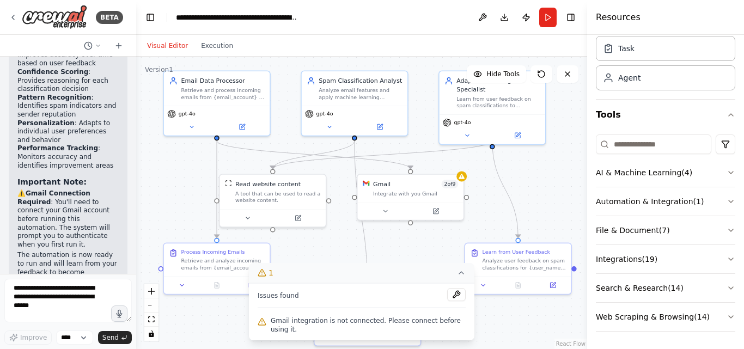
click at [487, 313] on div ".deletable-edge-delete-btn { width: 20px; height: 20px; border: 0px solid #ffff…" at bounding box center [361, 203] width 451 height 292
click at [486, 203] on div ".deletable-edge-delete-btn { width: 20px; height: 20px; border: 0px solid #ffff…" at bounding box center [361, 203] width 451 height 292
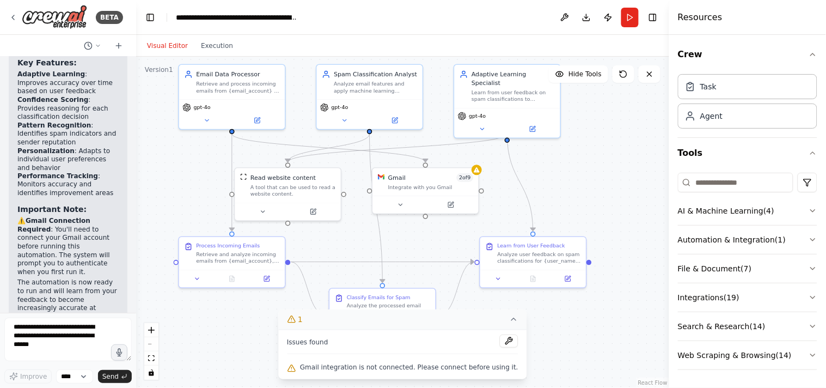
drag, startPoint x: 575, startPoint y: 168, endPoint x: 591, endPoint y: 160, distance: 18.8
click at [591, 160] on div ".deletable-edge-delete-btn { width: 20px; height: 20px; border: 0px solid #ffff…" at bounding box center [402, 222] width 533 height 331
click at [655, 79] on button at bounding box center [650, 73] width 22 height 17
click at [650, 75] on icon at bounding box center [649, 74] width 9 height 9
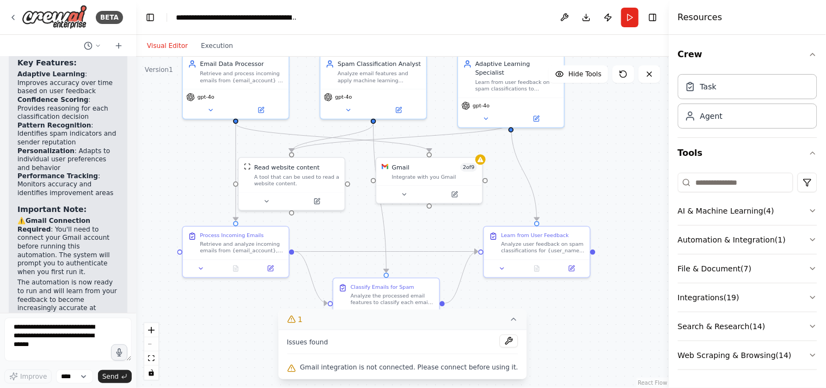
drag, startPoint x: 592, startPoint y: 167, endPoint x: 595, endPoint y: 173, distance: 6.6
click at [595, 173] on div ".deletable-edge-delete-btn { width: 20px; height: 20px; border: 0px solid #ffff…" at bounding box center [402, 222] width 533 height 331
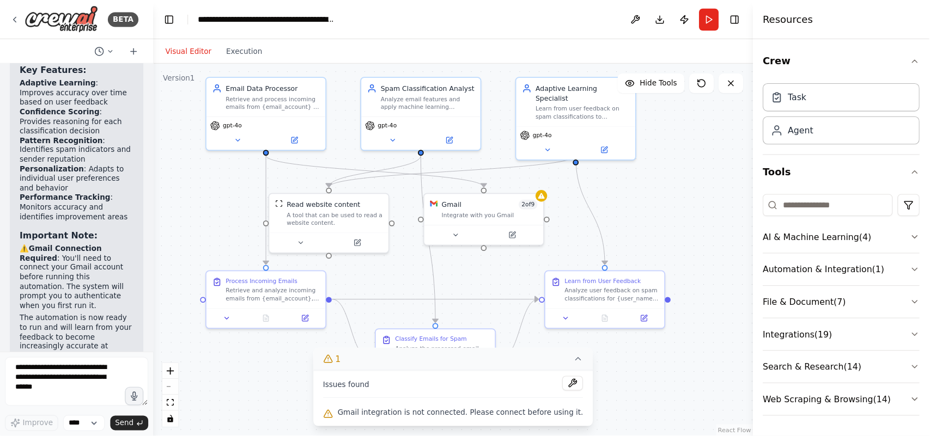
scroll to position [2491, 0]
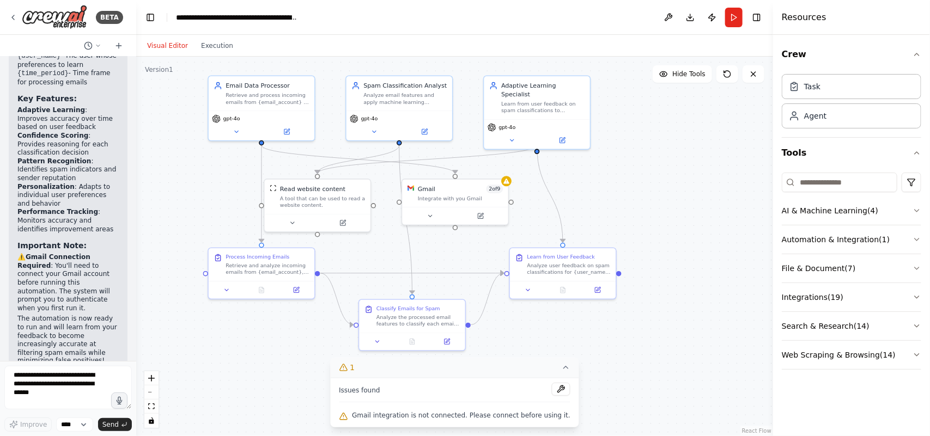
drag, startPoint x: 629, startPoint y: 175, endPoint x: 654, endPoint y: 182, distance: 26.0
click at [654, 182] on div ".deletable-edge-delete-btn { width: 20px; height: 20px; border: 0px solid #ffff…" at bounding box center [454, 247] width 637 height 380
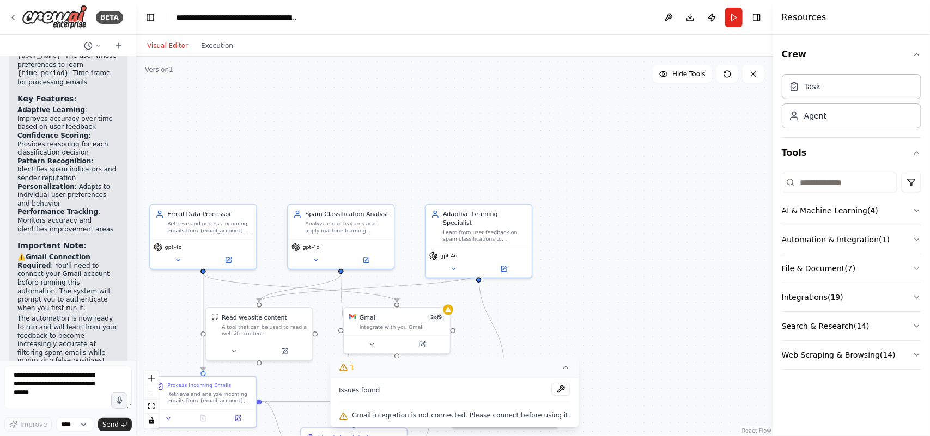
drag, startPoint x: 622, startPoint y: 270, endPoint x: 556, endPoint y: 414, distance: 158.6
click at [556, 349] on div "Version 1 Hide Tools .deletable-edge-delete-btn { width: 20px; height: 20px; bo…" at bounding box center [454, 247] width 637 height 380
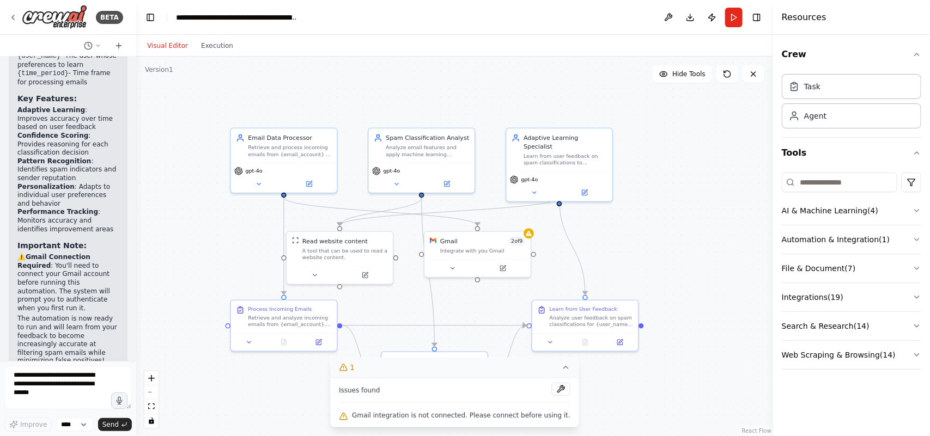
drag, startPoint x: 631, startPoint y: 271, endPoint x: 716, endPoint y: 175, distance: 128.4
click at [716, 175] on div ".deletable-edge-delete-btn { width: 20px; height: 20px; border: 0px solid #ffff…" at bounding box center [454, 247] width 637 height 380
drag, startPoint x: 715, startPoint y: 175, endPoint x: 723, endPoint y: 130, distance: 46.4
click at [723, 130] on div ".deletable-edge-delete-btn { width: 20px; height: 20px; border: 0px solid #ffff…" at bounding box center [454, 247] width 637 height 380
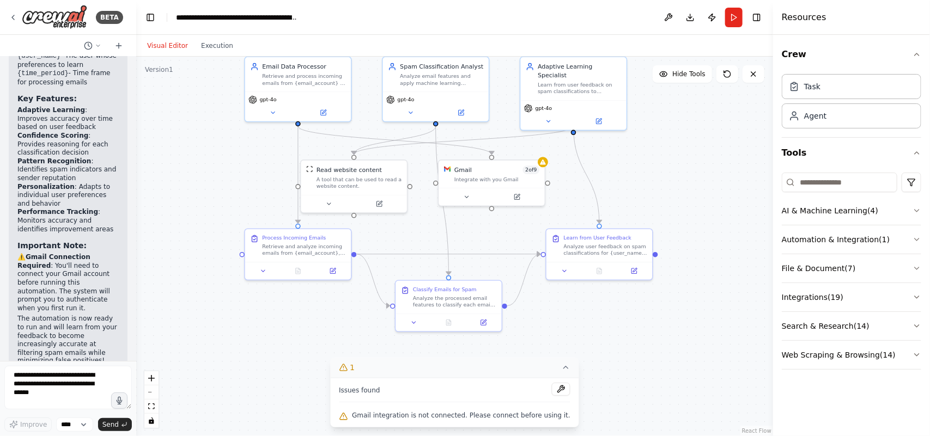
drag, startPoint x: 661, startPoint y: 237, endPoint x: 670, endPoint y: 216, distance: 23.7
click at [670, 216] on div ".deletable-edge-delete-btn { width: 20px; height: 20px; border: 0px solid #ffff…" at bounding box center [454, 247] width 637 height 380
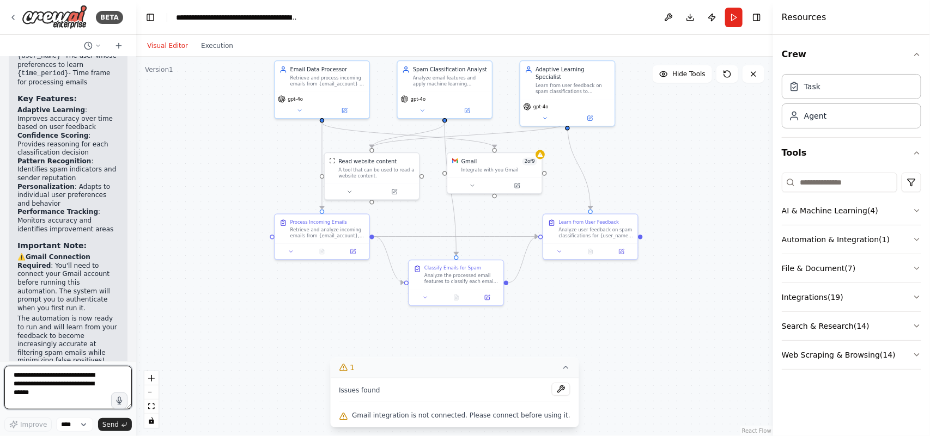
click at [69, 349] on textarea at bounding box center [67, 388] width 127 height 44
click at [81, 349] on textarea at bounding box center [67, 388] width 127 height 44
paste textarea "**********"
type textarea "**********"
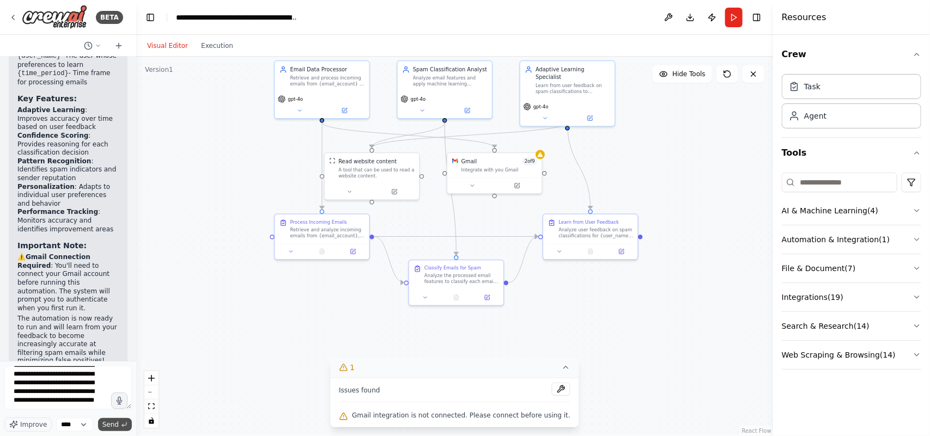
click at [111, 349] on span "Send" at bounding box center [110, 424] width 16 height 9
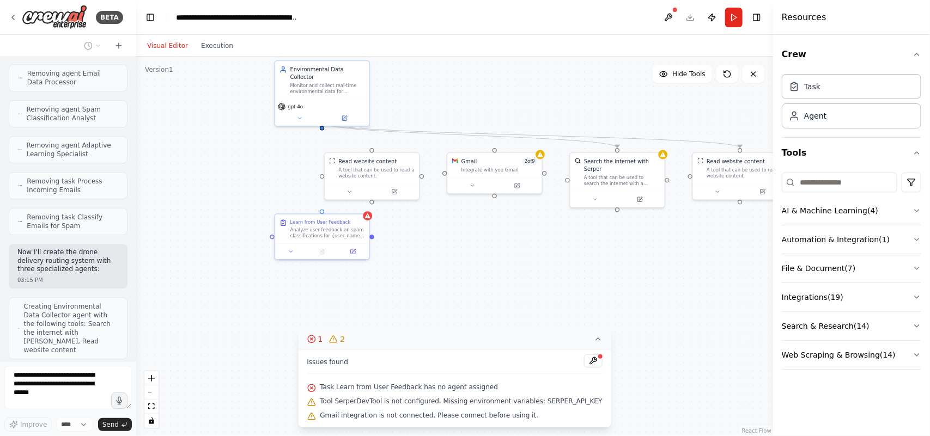
scroll to position [3188, 0]
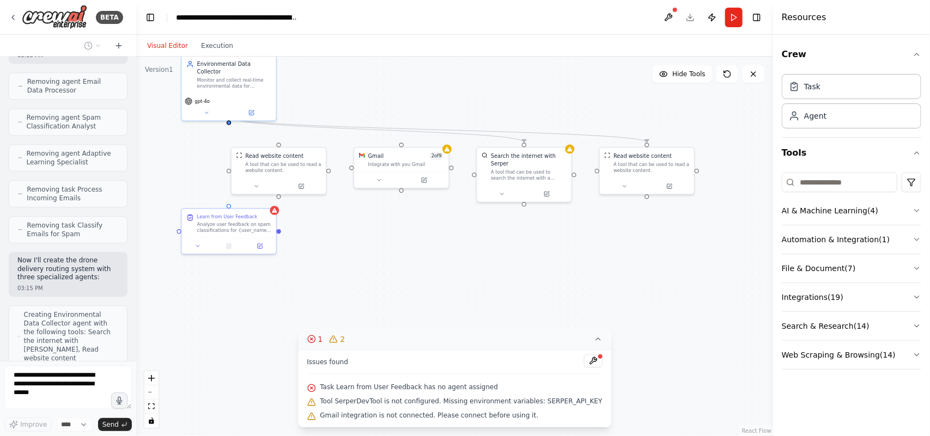
drag, startPoint x: 587, startPoint y: 286, endPoint x: 493, endPoint y: 279, distance: 93.4
click at [493, 279] on div ".deletable-edge-delete-btn { width: 20px; height: 20px; border: 0px solid #ffff…" at bounding box center [454, 247] width 637 height 380
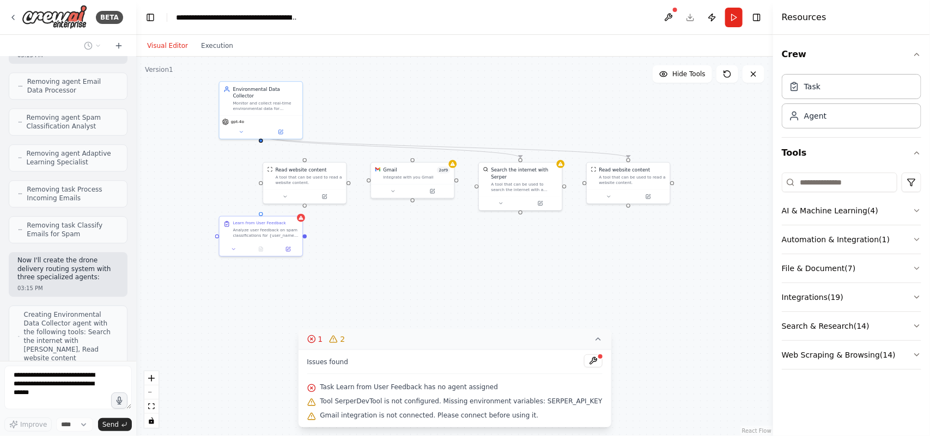
drag, startPoint x: 496, startPoint y: 254, endPoint x: 508, endPoint y: 267, distance: 17.4
click at [508, 267] on div ".deletable-edge-delete-btn { width: 20px; height: 20px; border: 0px solid #ffff…" at bounding box center [454, 247] width 637 height 380
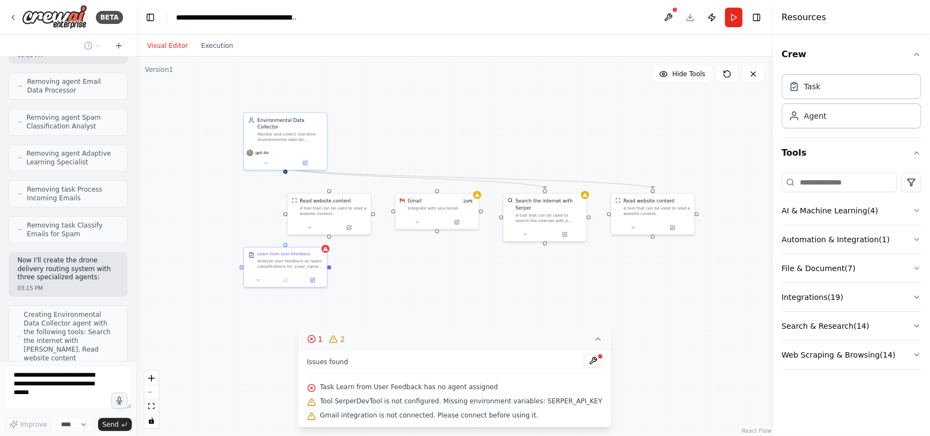
drag, startPoint x: 473, startPoint y: 240, endPoint x: 486, endPoint y: 258, distance: 22.5
click at [486, 258] on div ".deletable-edge-delete-btn { width: 20px; height: 20px; border: 0px solid #ffff…" at bounding box center [454, 247] width 637 height 380
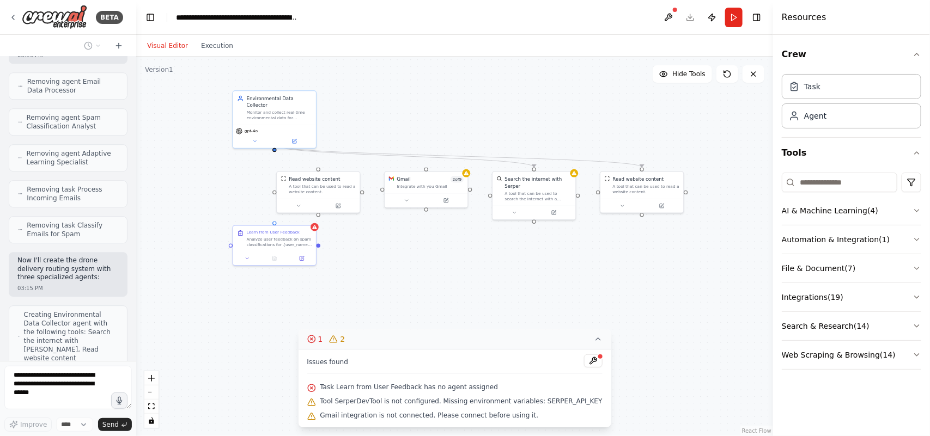
drag, startPoint x: 486, startPoint y: 258, endPoint x: 475, endPoint y: 236, distance: 24.6
click at [475, 236] on div ".deletable-edge-delete-btn { width: 20px; height: 20px; border: 0px solid #ffff…" at bounding box center [454, 247] width 637 height 380
drag, startPoint x: 475, startPoint y: 236, endPoint x: 479, endPoint y: 227, distance: 9.7
click at [479, 227] on div ".deletable-edge-delete-btn { width: 20px; height: 20px; border: 0px solid #ffff…" at bounding box center [454, 247] width 637 height 380
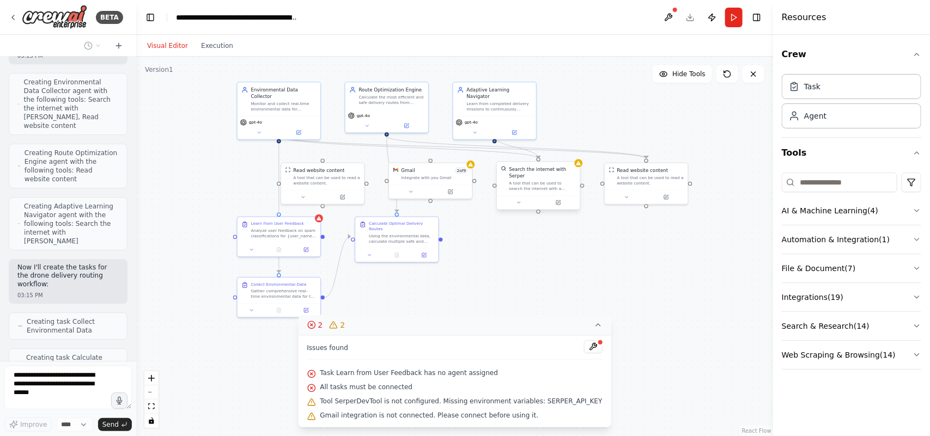
scroll to position [3457, 0]
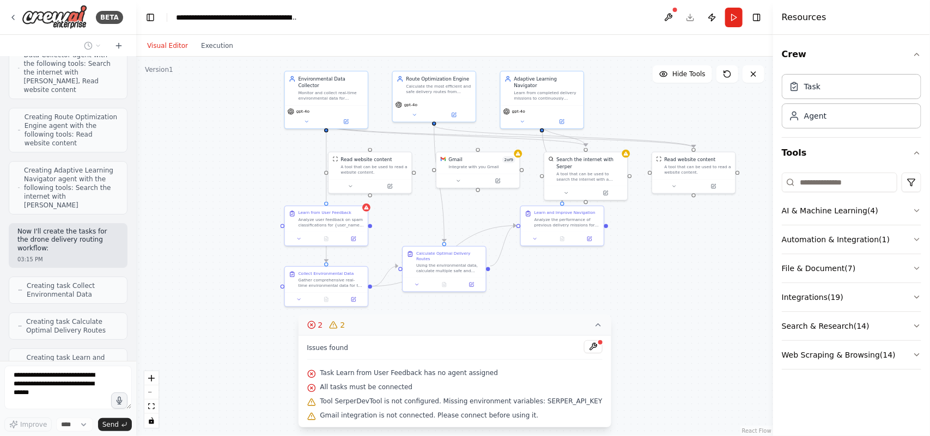
drag, startPoint x: 485, startPoint y: 295, endPoint x: 533, endPoint y: 284, distance: 48.5
click at [533, 284] on div ".deletable-edge-delete-btn { width: 20px; height: 20px; border: 0px solid #ffff…" at bounding box center [454, 247] width 637 height 380
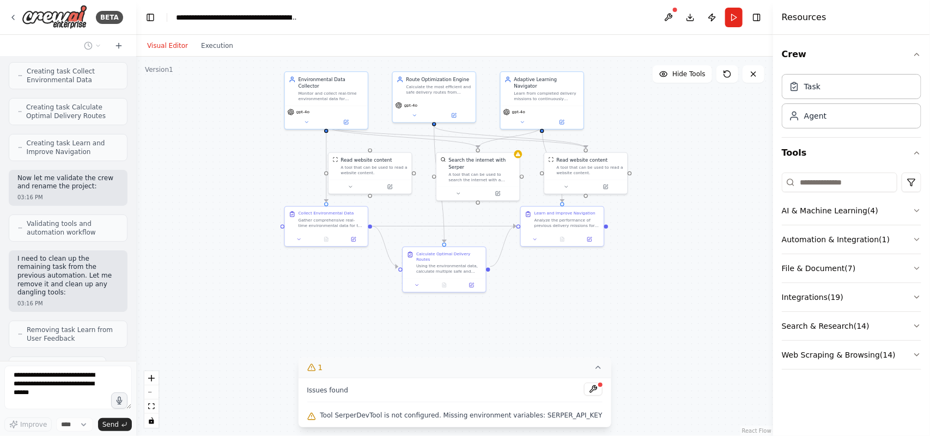
scroll to position [3709, 0]
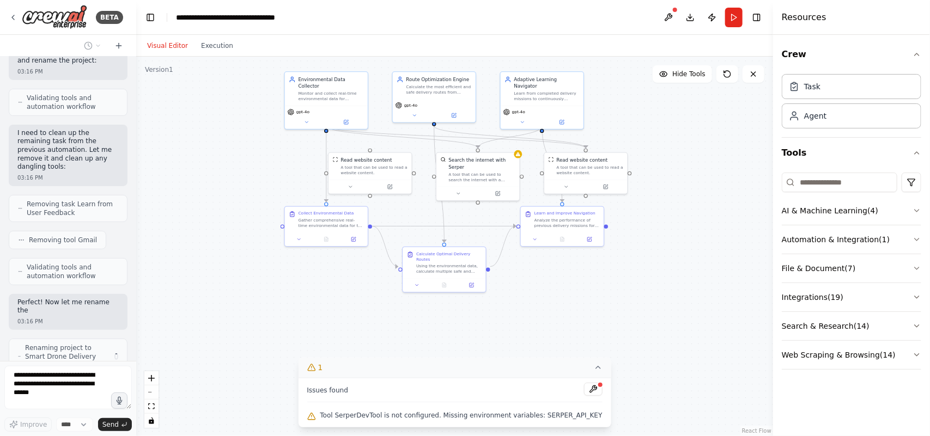
click at [502, 292] on div ".deletable-edge-delete-btn { width: 20px; height: 20px; border: 0px solid #ffff…" at bounding box center [454, 247] width 637 height 380
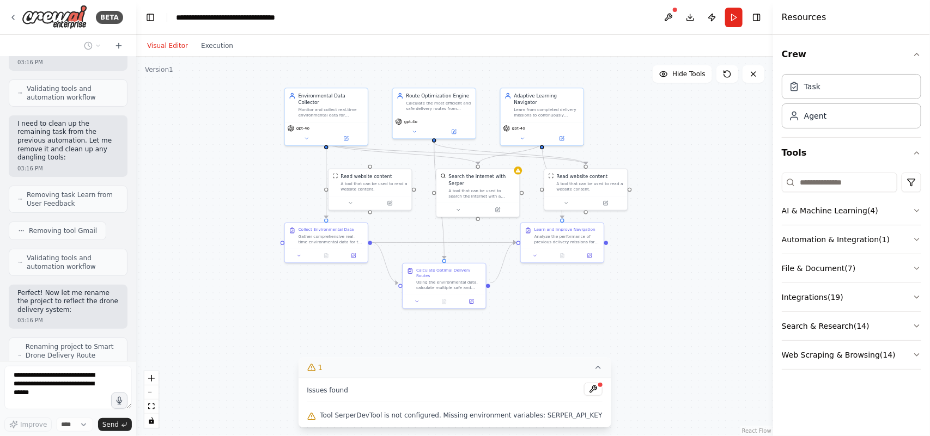
drag, startPoint x: 529, startPoint y: 293, endPoint x: 529, endPoint y: 309, distance: 16.3
click at [529, 309] on div ".deletable-edge-delete-btn { width: 20px; height: 20px; border: 0px solid #ffff…" at bounding box center [454, 247] width 637 height 380
click at [529, 306] on div ".deletable-edge-delete-btn { width: 20px; height: 20px; border: 0px solid #ffff…" at bounding box center [454, 247] width 637 height 380
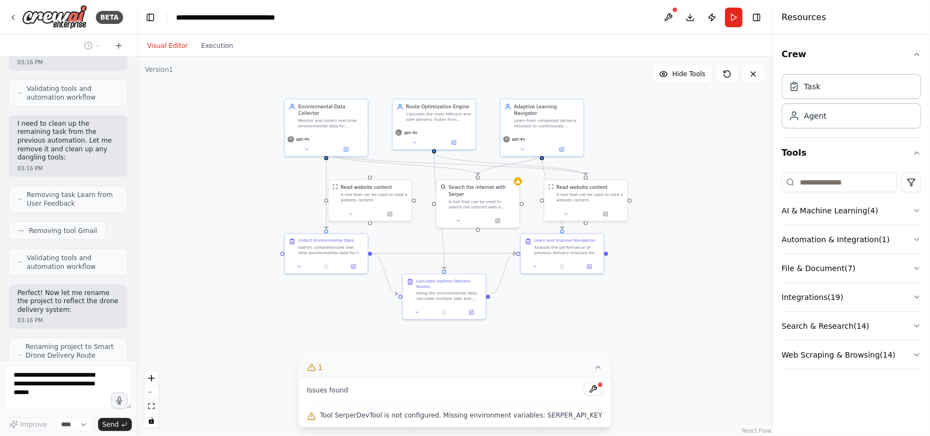
click at [540, 296] on div ".deletable-edge-delete-btn { width: 20px; height: 20px; border: 0px solid #ffff…" at bounding box center [454, 247] width 637 height 380
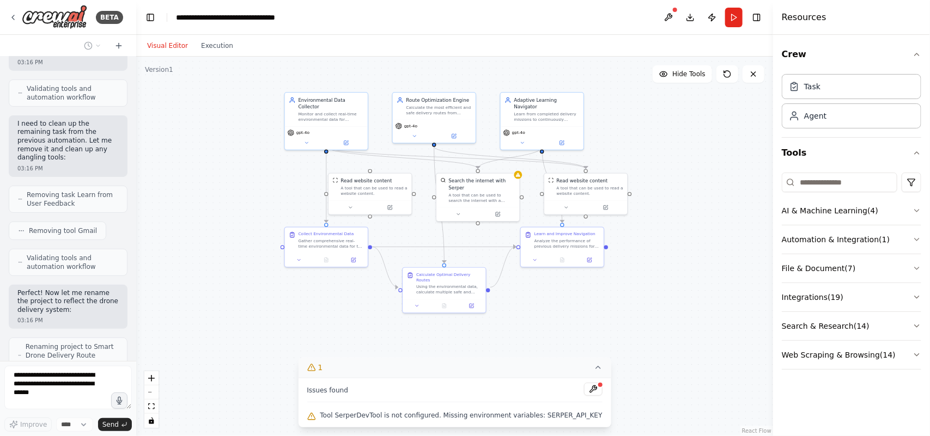
drag, startPoint x: 531, startPoint y: 290, endPoint x: 531, endPoint y: 284, distance: 6.5
click at [531, 284] on div ".deletable-edge-delete-btn { width: 20px; height: 20px; border: 0px solid #ffff…" at bounding box center [454, 247] width 637 height 380
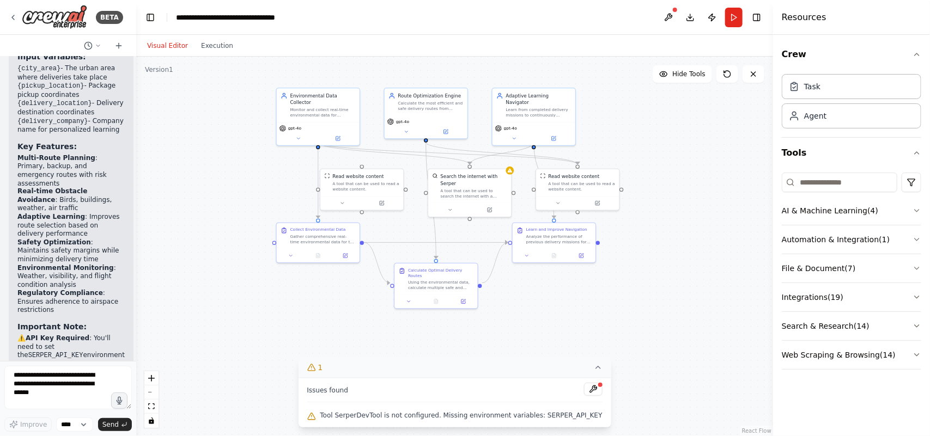
drag, startPoint x: 637, startPoint y: 308, endPoint x: 632, endPoint y: 309, distance: 5.7
click at [632, 309] on div ".deletable-edge-delete-btn { width: 20px; height: 20px; border: 0px solid #ffff…" at bounding box center [454, 247] width 637 height 380
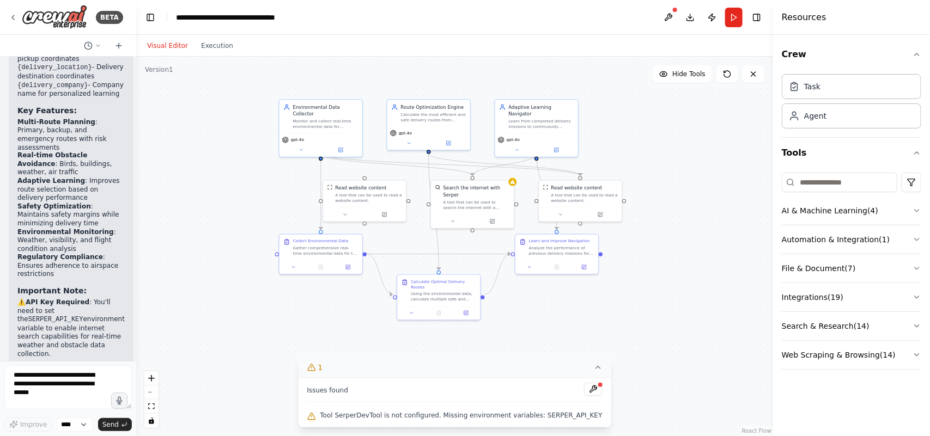
click at [677, 240] on div ".deletable-edge-delete-btn { width: 20px; height: 20px; border: 0px solid #ffff…" at bounding box center [454, 247] width 637 height 380
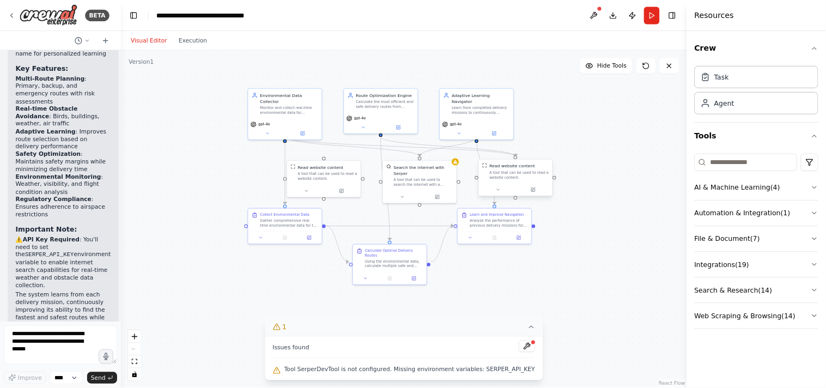
scroll to position [4607, 0]
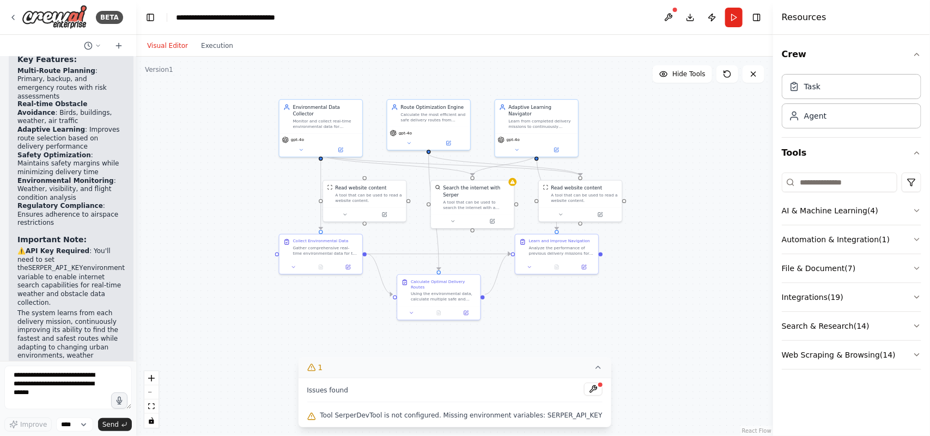
drag, startPoint x: 633, startPoint y: 273, endPoint x: 635, endPoint y: 263, distance: 9.9
click at [635, 263] on div ".deletable-edge-delete-btn { width: 20px; height: 20px; border: 0px solid #ffff…" at bounding box center [454, 247] width 637 height 380
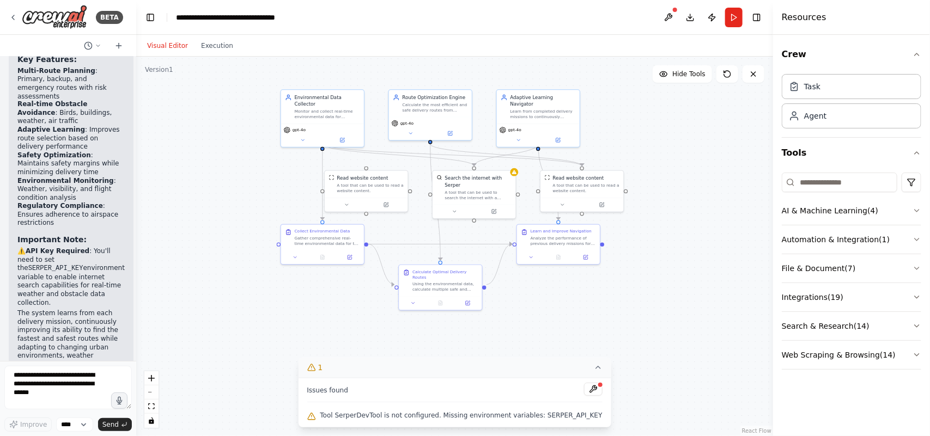
click at [549, 349] on div "Issues found" at bounding box center [454, 393] width 295 height 20
click at [553, 284] on div ".deletable-edge-delete-btn { width: 20px; height: 20px; border: 0px solid #ffff…" at bounding box center [454, 247] width 637 height 380
click at [529, 308] on div ".deletable-edge-delete-btn { width: 20px; height: 20px; border: 0px solid #ffff…" at bounding box center [454, 247] width 637 height 380
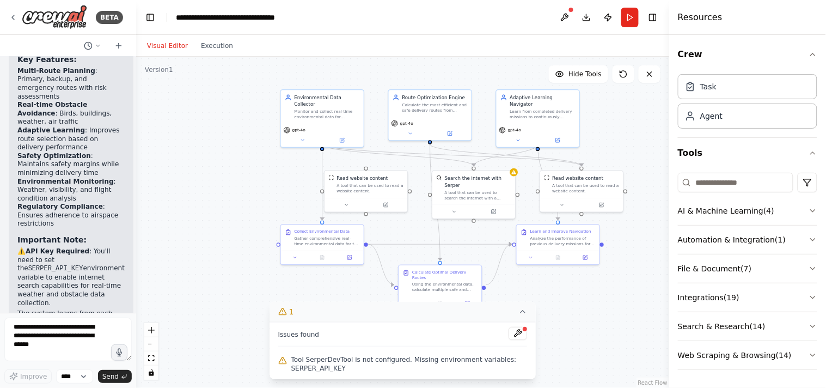
click at [541, 303] on div ".deletable-edge-delete-btn { width: 20px; height: 20px; border: 0px solid #ffff…" at bounding box center [402, 222] width 533 height 331
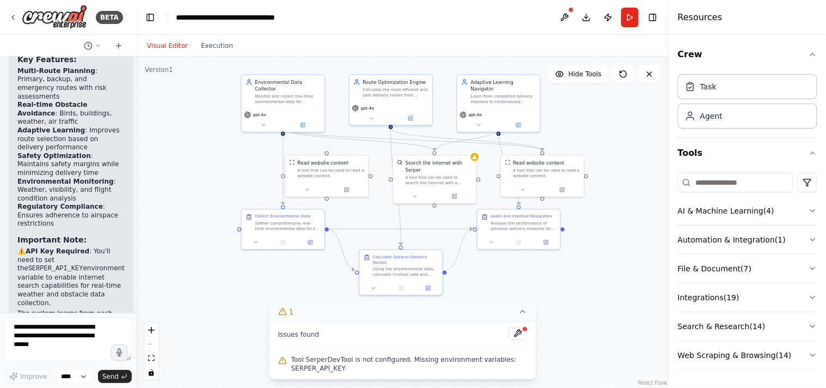
drag, startPoint x: 559, startPoint y: 301, endPoint x: 527, endPoint y: 286, distance: 34.6
click at [527, 286] on div ".deletable-edge-delete-btn { width: 20px; height: 20px; border: 0px solid #ffff…" at bounding box center [402, 222] width 533 height 331
click at [654, 71] on icon at bounding box center [649, 74] width 9 height 9
click at [645, 83] on div ".deletable-edge-delete-btn { width: 20px; height: 20px; border: 0px solid #ffff…" at bounding box center [402, 222] width 533 height 331
click at [648, 85] on div ".deletable-edge-delete-btn { width: 20px; height: 20px; border: 0px solid #ffff…" at bounding box center [402, 222] width 533 height 331
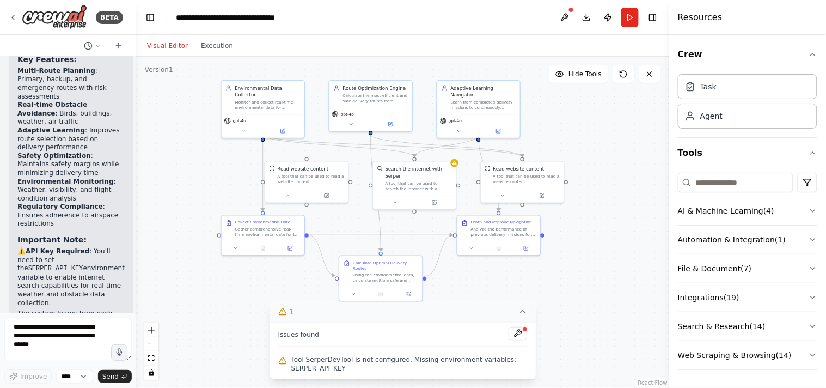
drag, startPoint x: 610, startPoint y: 182, endPoint x: 595, endPoint y: 188, distance: 15.9
click at [595, 188] on div ".deletable-edge-delete-btn { width: 20px; height: 20px; border: 0px solid #ffff…" at bounding box center [402, 222] width 533 height 331
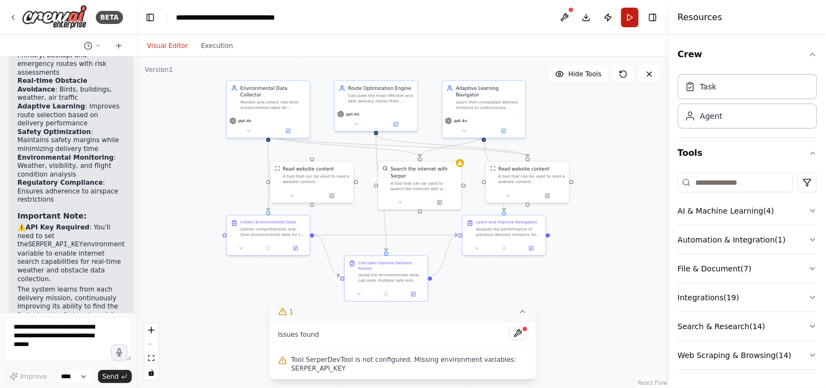
click at [630, 17] on button "Run" at bounding box center [629, 18] width 17 height 20
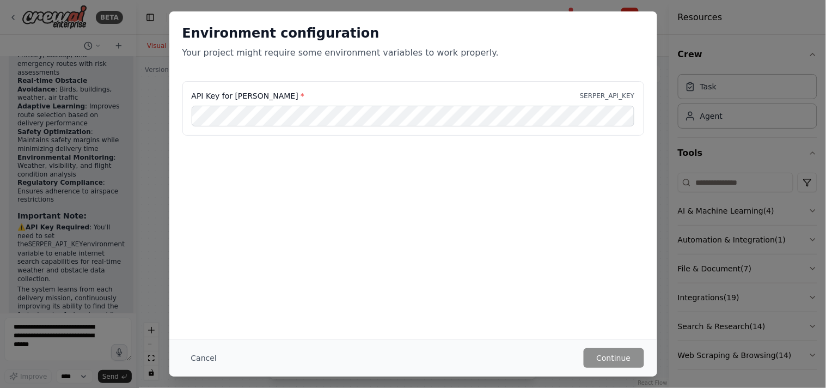
click at [659, 204] on div "Environment configuration Your project might require some environment variables…" at bounding box center [413, 194] width 826 height 388
click at [665, 53] on div "Environment configuration Your project might require some environment variables…" at bounding box center [413, 194] width 826 height 388
click at [694, 135] on div "Environment configuration Your project might require some environment variables…" at bounding box center [413, 194] width 826 height 388
click at [199, 349] on button "Cancel" at bounding box center [203, 358] width 43 height 20
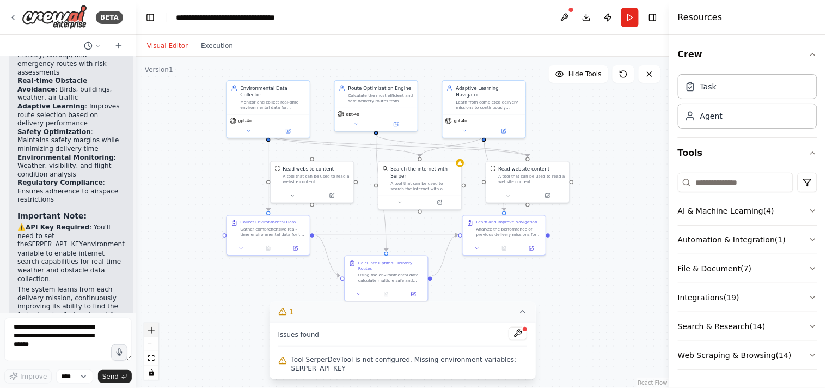
click at [148, 329] on icon "zoom in" at bounding box center [151, 330] width 7 height 7
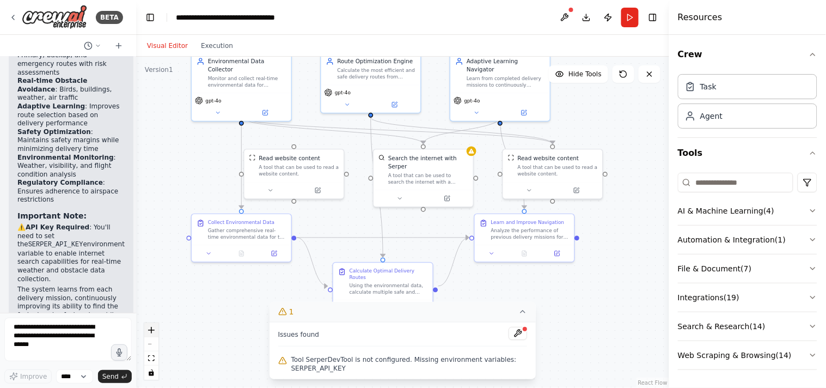
click at [148, 329] on icon "zoom in" at bounding box center [151, 330] width 7 height 7
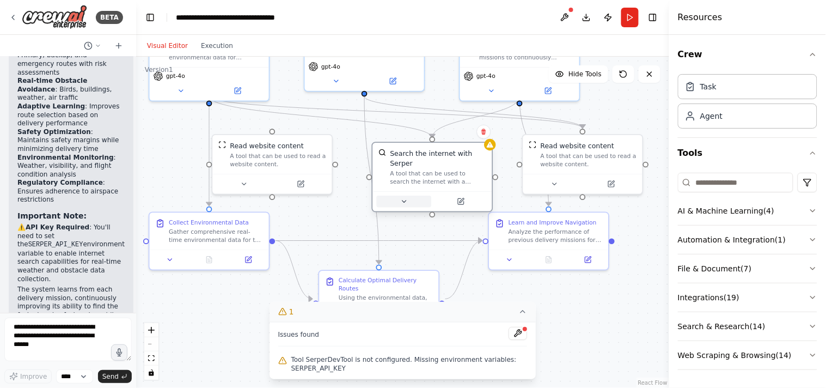
drag, startPoint x: 417, startPoint y: 184, endPoint x: 425, endPoint y: 193, distance: 11.9
click at [425, 196] on button at bounding box center [404, 201] width 55 height 11
click at [539, 298] on div ".deletable-edge-delete-btn { width: 20px; height: 20px; border: 0px solid #ffff…" at bounding box center [402, 222] width 533 height 331
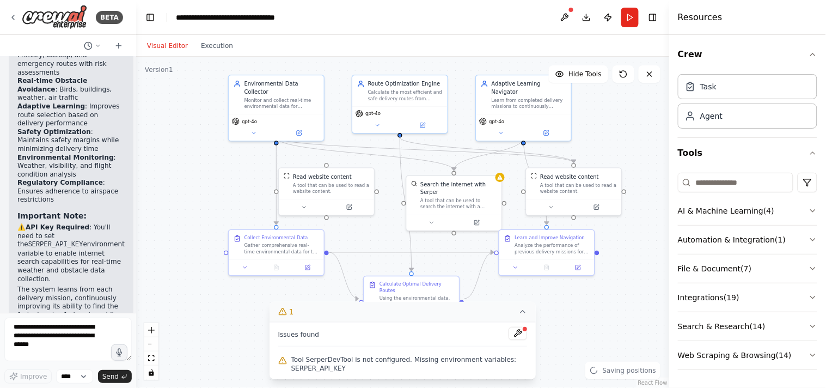
drag, startPoint x: 597, startPoint y: 76, endPoint x: 628, endPoint y: 33, distance: 53.1
click at [628, 33] on main "**********" at bounding box center [402, 194] width 533 height 388
click at [589, 120] on div ".deletable-edge-delete-btn { width: 20px; height: 20px; border: 0px solid #ffff…" at bounding box center [402, 222] width 533 height 331
click at [602, 20] on button "Publish" at bounding box center [608, 18] width 17 height 20
click at [608, 17] on header "**********" at bounding box center [402, 17] width 533 height 35
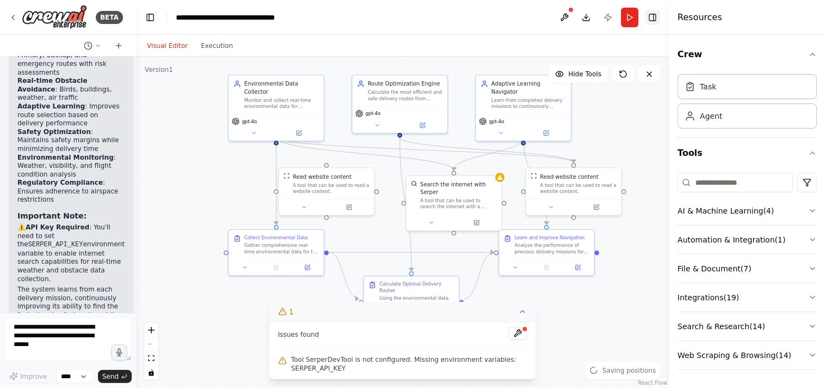
click at [652, 19] on button "Toggle Right Sidebar" at bounding box center [652, 17] width 15 height 15
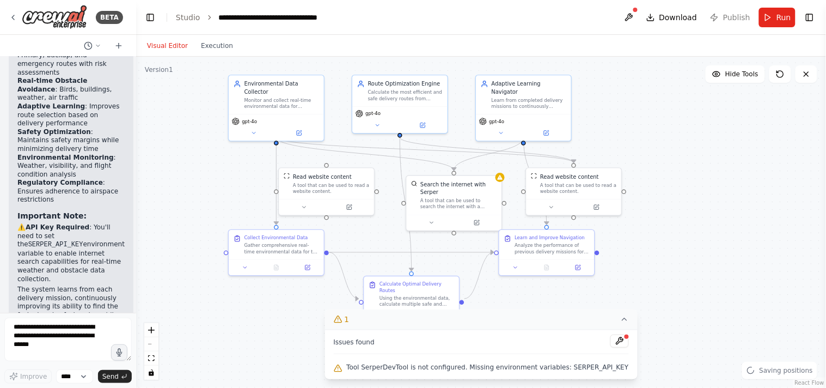
click at [671, 136] on div ".deletable-edge-delete-btn { width: 20px; height: 20px; border: 0px solid #ffff…" at bounding box center [481, 222] width 690 height 331
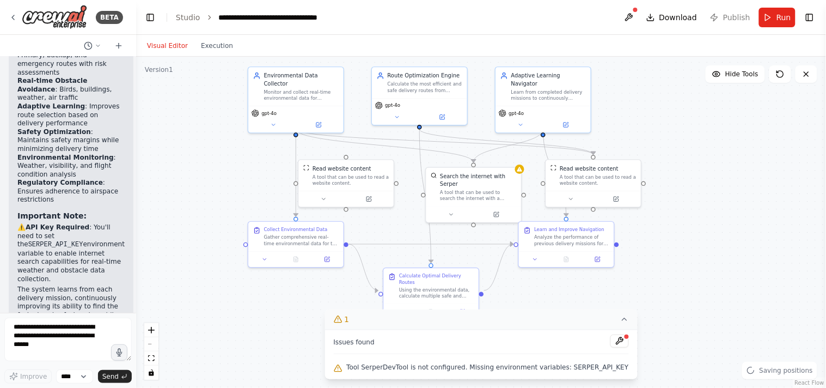
drag, startPoint x: 711, startPoint y: 136, endPoint x: 730, endPoint y: 125, distance: 22.4
click at [730, 125] on div ".deletable-edge-delete-btn { width: 20px; height: 20px; border: 0px solid #ffff…" at bounding box center [481, 222] width 690 height 331
click at [620, 317] on icon at bounding box center [624, 319] width 9 height 9
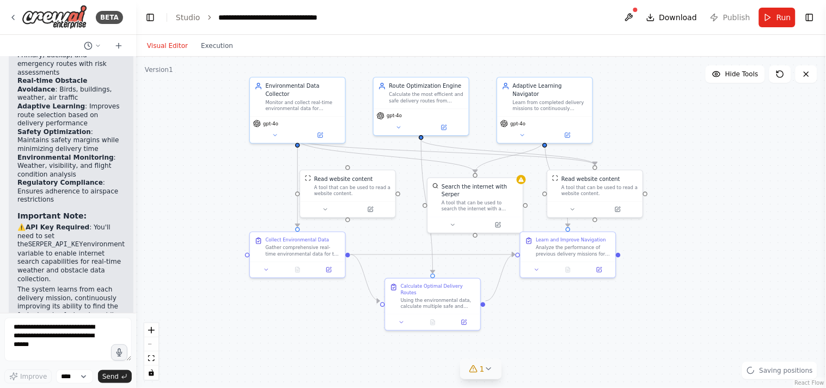
drag, startPoint x: 687, startPoint y: 255, endPoint x: 688, endPoint y: 268, distance: 13.2
click at [688, 268] on div ".deletable-edge-delete-btn { width: 20px; height: 20px; border: 0px solid #ffff…" at bounding box center [481, 222] width 690 height 331
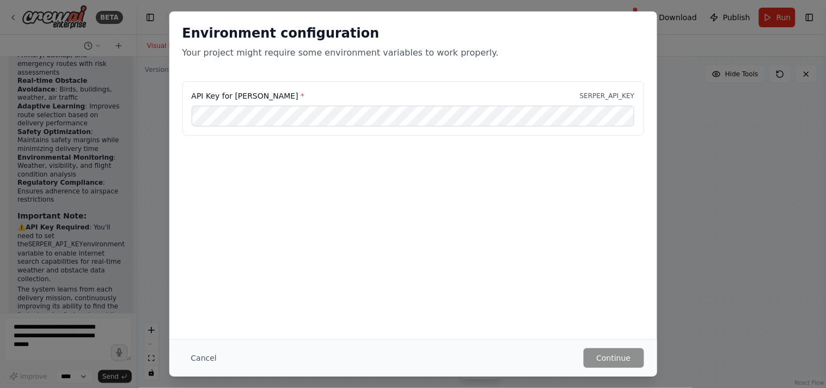
click at [700, 138] on div "Environment configuration Your project might require some environment variables…" at bounding box center [413, 194] width 826 height 388
click at [670, 96] on div "Environment configuration Your project might require some environment variables…" at bounding box center [413, 194] width 826 height 388
click at [170, 118] on div "API Key for [PERSON_NAME] * SERPER_API_KEY" at bounding box center [413, 115] width 488 height 68
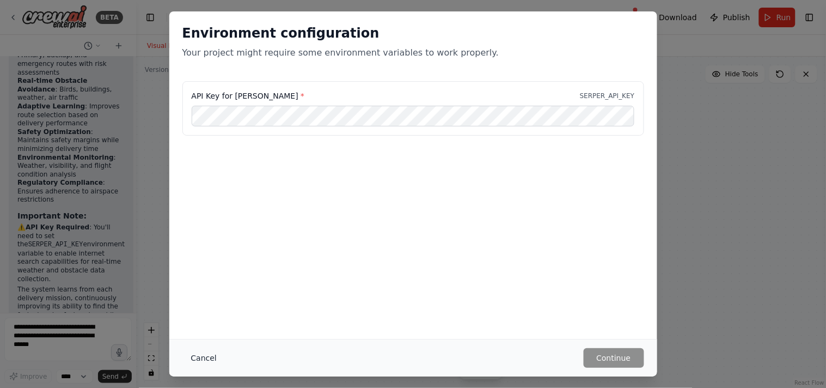
click at [208, 349] on button "Cancel" at bounding box center [203, 358] width 43 height 20
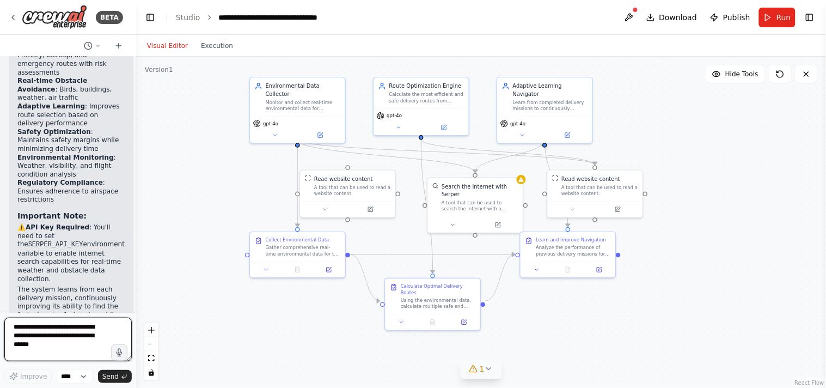
click at [52, 329] on textarea at bounding box center [67, 339] width 127 height 44
click at [271, 129] on button at bounding box center [275, 133] width 44 height 9
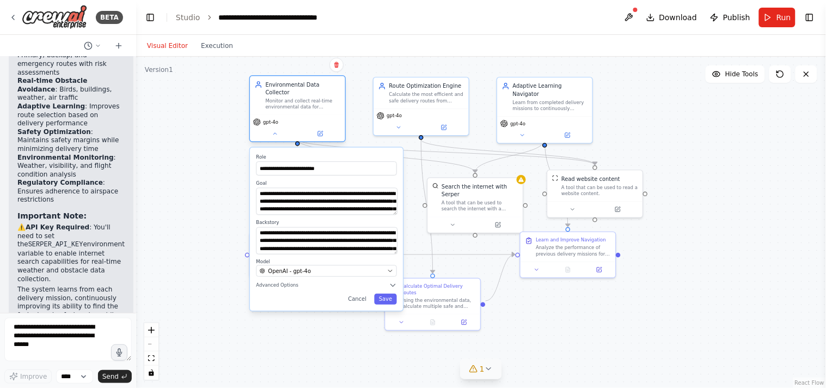
click at [276, 132] on div "gpt-4o" at bounding box center [297, 128] width 95 height 27
click at [95, 333] on textarea at bounding box center [67, 339] width 127 height 44
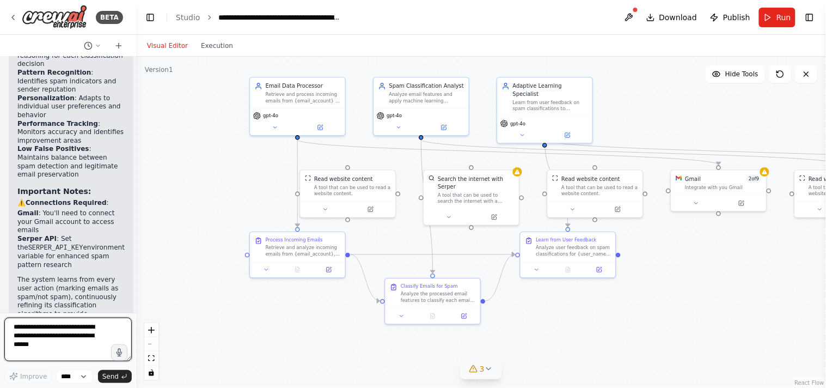
scroll to position [6397, 0]
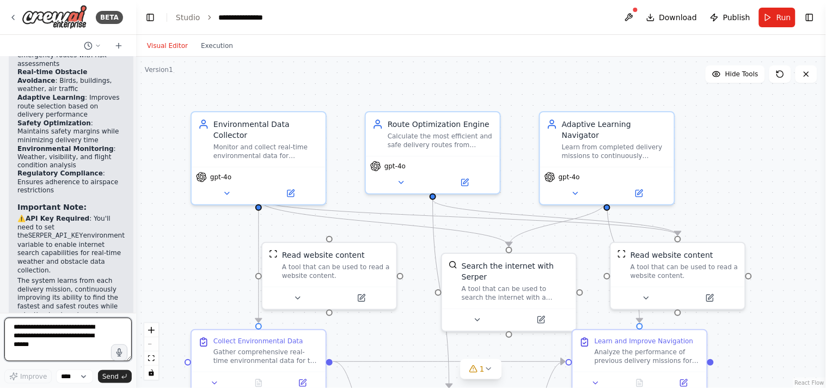
click at [64, 334] on textarea at bounding box center [67, 339] width 127 height 44
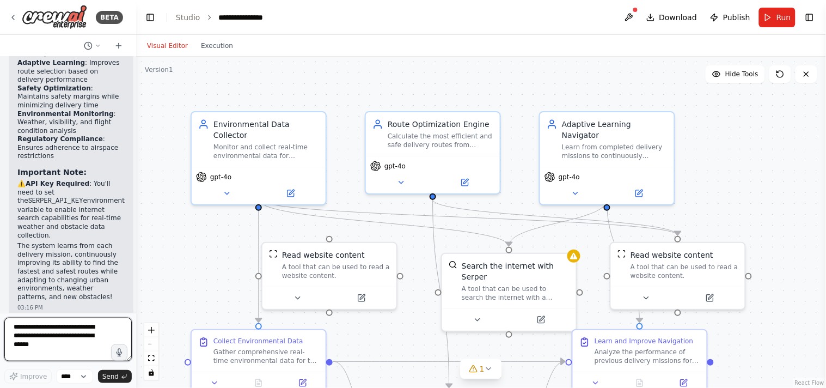
scroll to position [4631, 0]
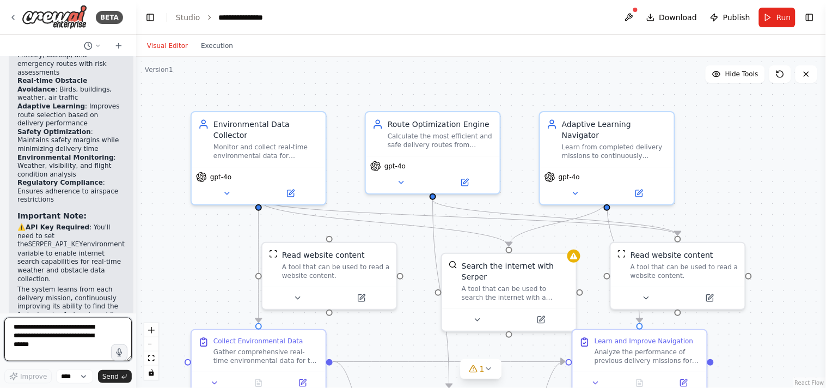
click at [61, 337] on textarea at bounding box center [67, 339] width 127 height 44
paste textarea "**********"
type textarea "**********"
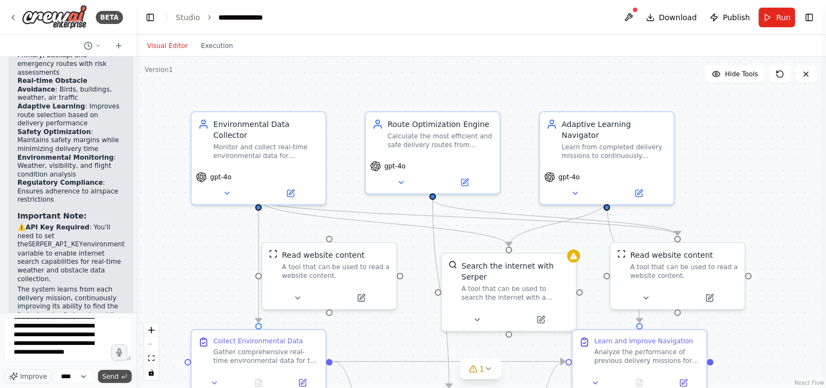
click at [115, 372] on span "Send" at bounding box center [110, 376] width 16 height 9
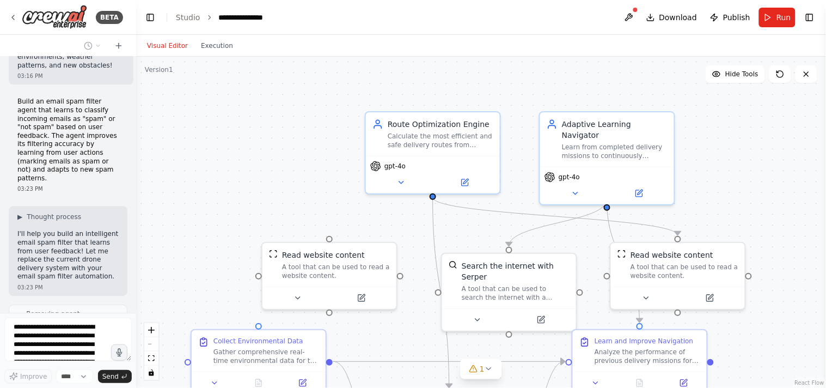
scroll to position [4943, 0]
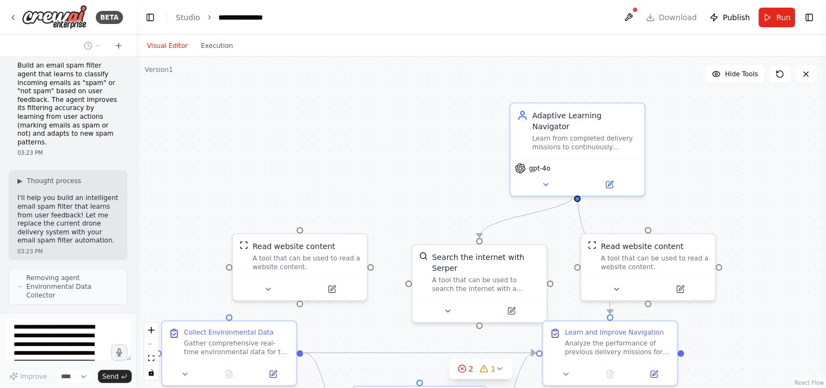
drag, startPoint x: 510, startPoint y: 105, endPoint x: 480, endPoint y: 96, distance: 30.8
click at [480, 96] on div ".deletable-edge-delete-btn { width: 20px; height: 20px; border: 0px solid #ffff…" at bounding box center [481, 222] width 690 height 331
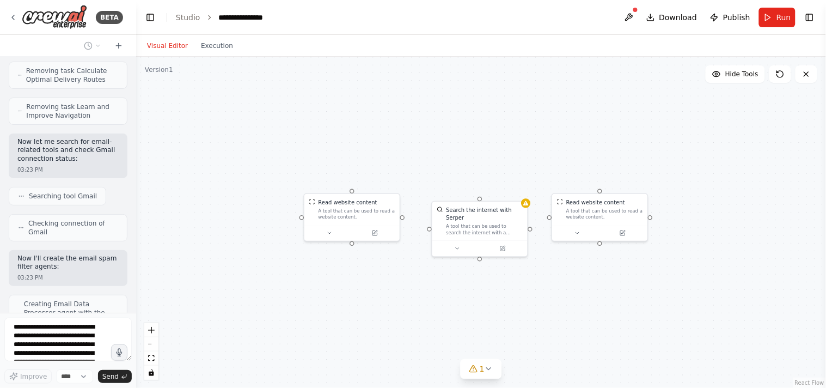
scroll to position [5311, 0]
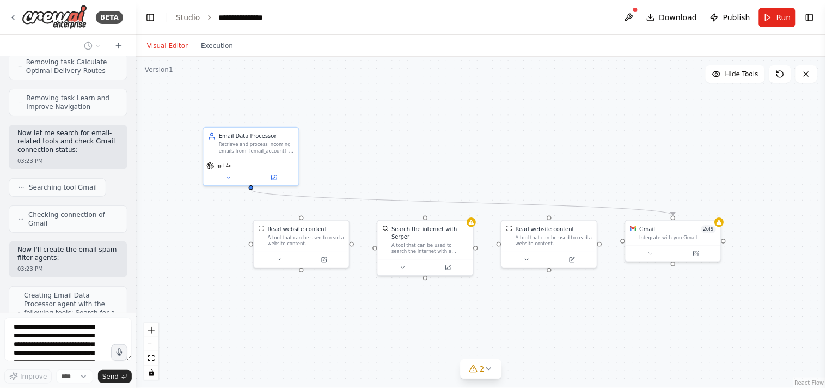
drag, startPoint x: 553, startPoint y: 127, endPoint x: 502, endPoint y: 154, distance: 58.5
click at [502, 154] on div ".deletable-edge-delete-btn { width: 20px; height: 20px; border: 0px solid #ffff…" at bounding box center [481, 222] width 690 height 331
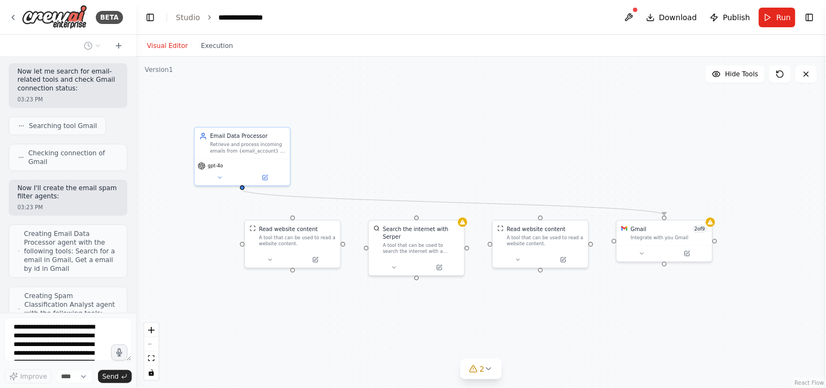
drag, startPoint x: 523, startPoint y: 151, endPoint x: 516, endPoint y: 151, distance: 7.6
click at [516, 151] on div ".deletable-edge-delete-btn { width: 20px; height: 20px; border: 0px solid #ffff…" at bounding box center [481, 222] width 690 height 331
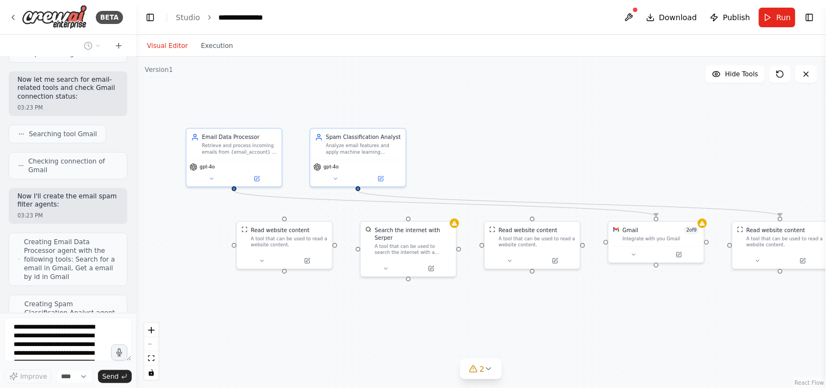
drag, startPoint x: 484, startPoint y: 160, endPoint x: 449, endPoint y: 161, distance: 34.3
click at [449, 161] on div ".deletable-edge-delete-btn { width: 20px; height: 20px; border: 0px solid #ffff…" at bounding box center [481, 222] width 690 height 331
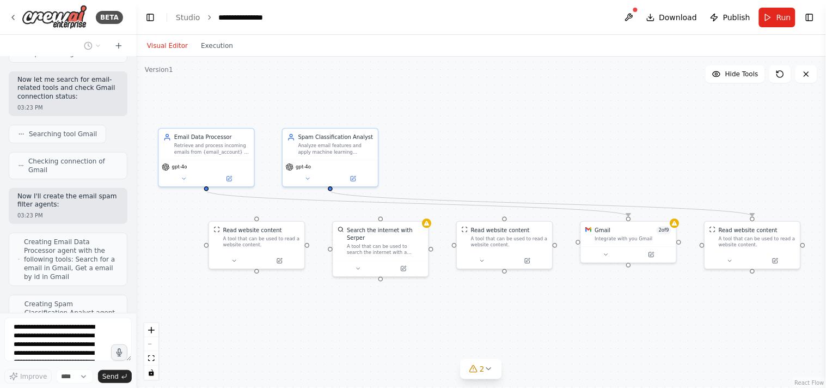
click at [581, 162] on div ".deletable-edge-delete-btn { width: 20px; height: 20px; border: 0px solid #ffff…" at bounding box center [481, 222] width 690 height 331
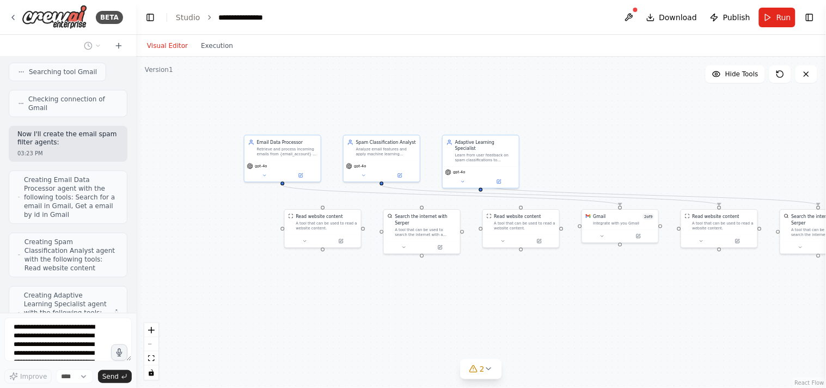
scroll to position [5417, 0]
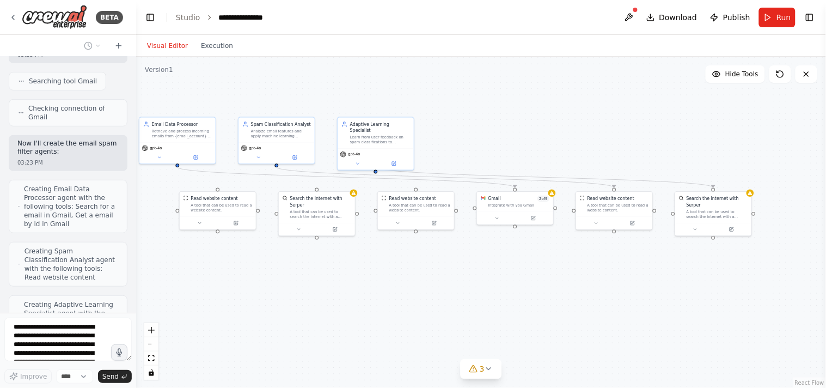
drag, startPoint x: 620, startPoint y: 175, endPoint x: 514, endPoint y: 156, distance: 107.3
click at [514, 156] on div ".deletable-edge-delete-btn { width: 20px; height: 20px; border: 0px solid #ffff…" at bounding box center [481, 222] width 690 height 331
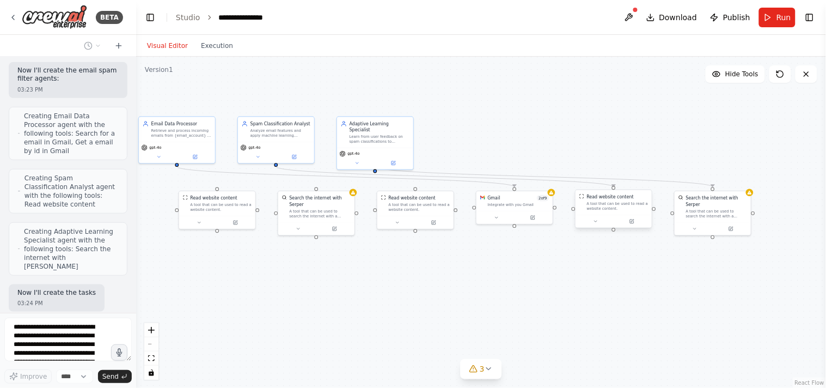
scroll to position [5498, 0]
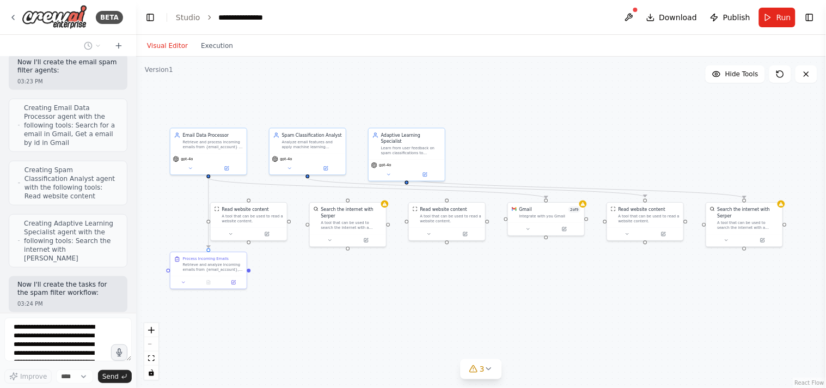
drag, startPoint x: 205, startPoint y: 188, endPoint x: 237, endPoint y: 199, distance: 33.6
click at [237, 199] on div ".deletable-edge-delete-btn { width: 20px; height: 20px; border: 0px solid #ffff…" at bounding box center [481, 222] width 690 height 331
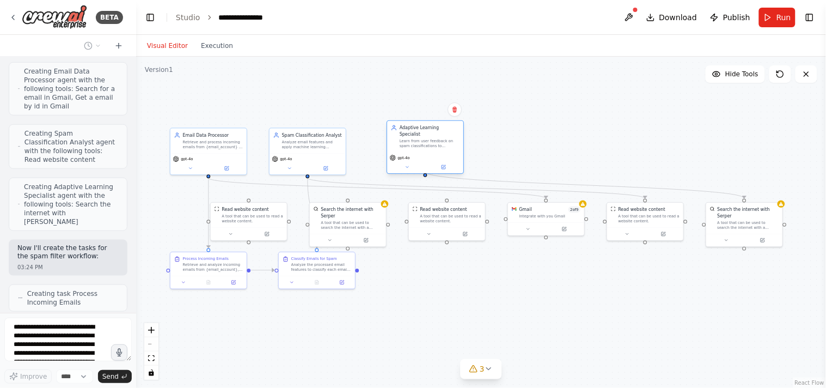
drag, startPoint x: 425, startPoint y: 144, endPoint x: 444, endPoint y: 137, distance: 20.5
click at [444, 138] on div "Learn from user feedback on spam classifications to continuously improve the fi…" at bounding box center [430, 143] width 60 height 10
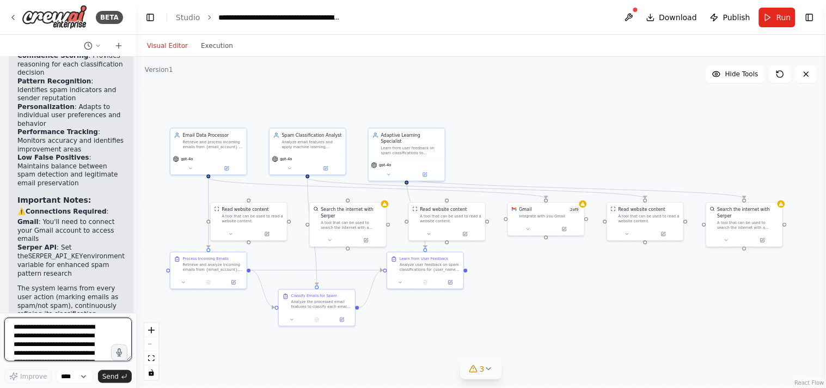
scroll to position [6501, 0]
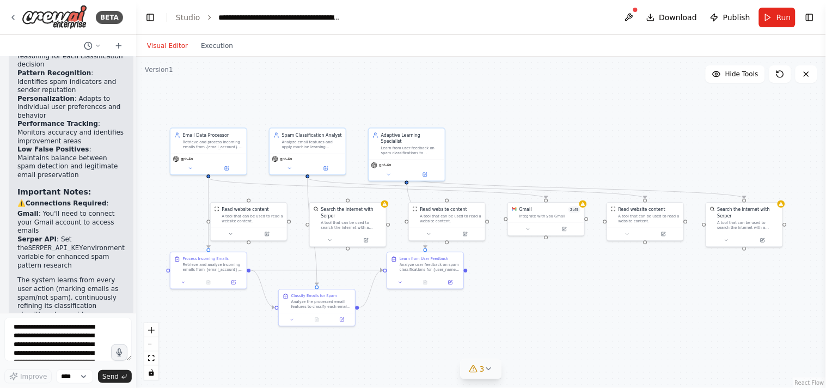
click at [480, 368] on span "3" at bounding box center [482, 368] width 5 height 11
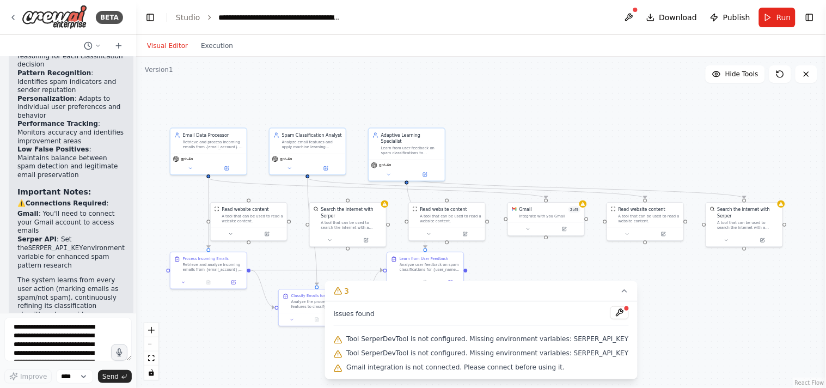
drag, startPoint x: 502, startPoint y: 148, endPoint x: 486, endPoint y: 142, distance: 17.4
click at [486, 142] on div ".deletable-edge-delete-btn { width: 20px; height: 20px; border: 0px solid #ffff…" at bounding box center [481, 222] width 690 height 331
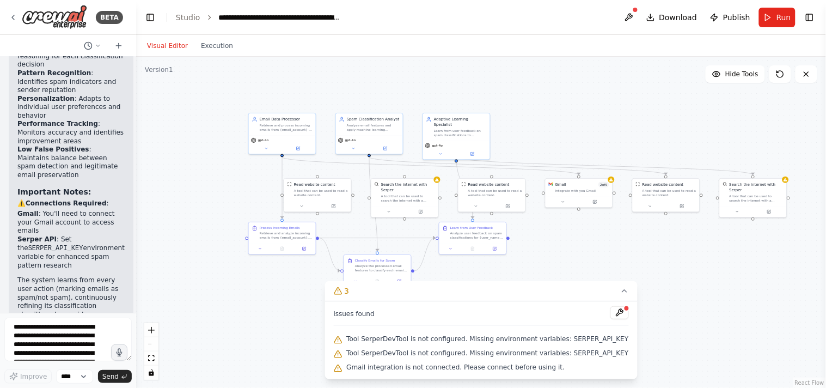
drag, startPoint x: 562, startPoint y: 248, endPoint x: 616, endPoint y: 237, distance: 55.6
click at [616, 237] on div ".deletable-edge-delete-btn { width: 20px; height: 20px; border: 0px solid #ffff…" at bounding box center [481, 222] width 690 height 331
drag, startPoint x: 616, startPoint y: 237, endPoint x: 608, endPoint y: 233, distance: 9.0
click at [608, 233] on div ".deletable-edge-delete-btn { width: 20px; height: 20px; border: 0px solid #ffff…" at bounding box center [481, 222] width 690 height 331
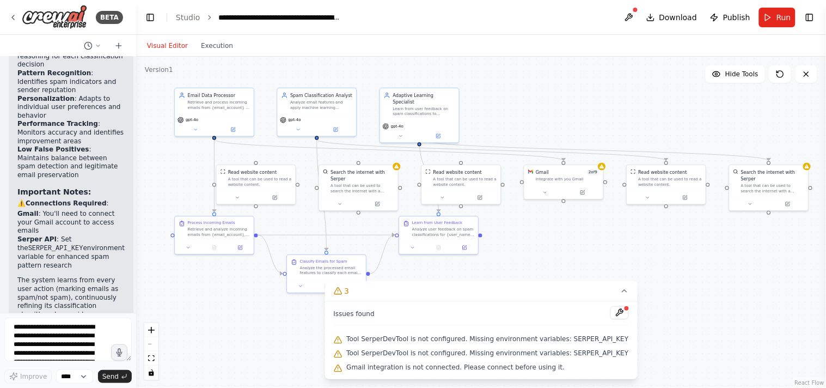
scroll to position [7125, 0]
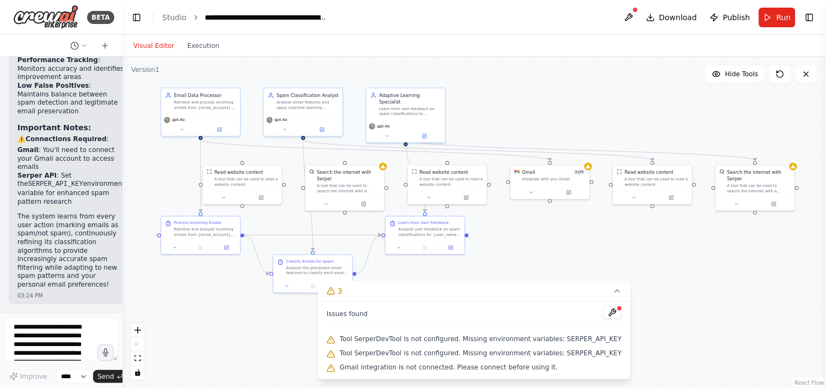
drag, startPoint x: 135, startPoint y: 199, endPoint x: 54, endPoint y: 191, distance: 80.5
click at [54, 191] on div "BETA Hello! I'm the CrewAI assistant. What kind of automation do you want to bu…" at bounding box center [61, 194] width 123 height 388
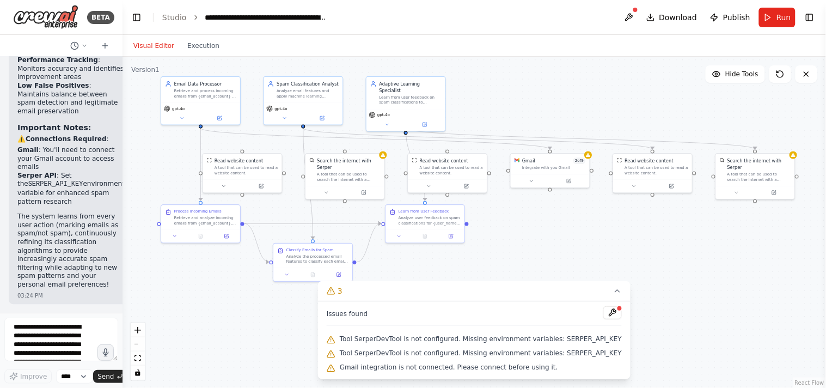
drag, startPoint x: 509, startPoint y: 258, endPoint x: 509, endPoint y: 237, distance: 21.2
click at [509, 237] on div ".deletable-edge-delete-btn { width: 20px; height: 20px; border: 0px solid #ffff…" at bounding box center [475, 222] width 704 height 331
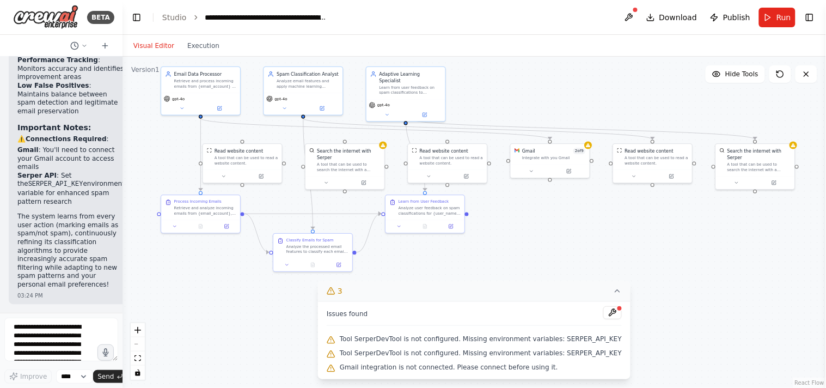
click at [605, 292] on button "3" at bounding box center [474, 291] width 313 height 20
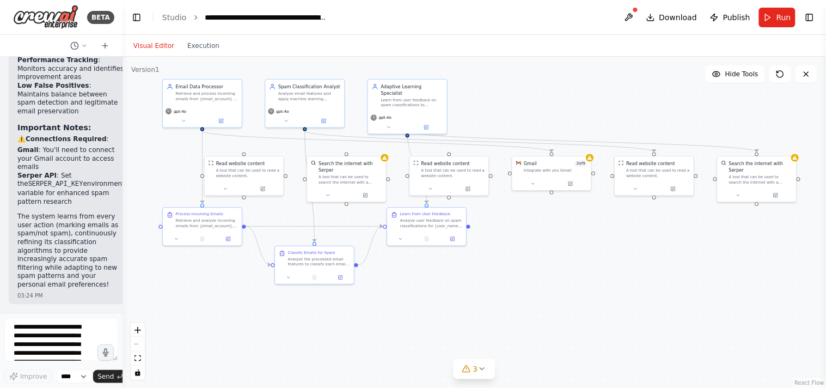
drag, startPoint x: 541, startPoint y: 278, endPoint x: 543, endPoint y: 296, distance: 18.6
click at [543, 296] on div ".deletable-edge-delete-btn { width: 20px; height: 20px; border: 0px solid #ffff…" at bounding box center [475, 222] width 704 height 331
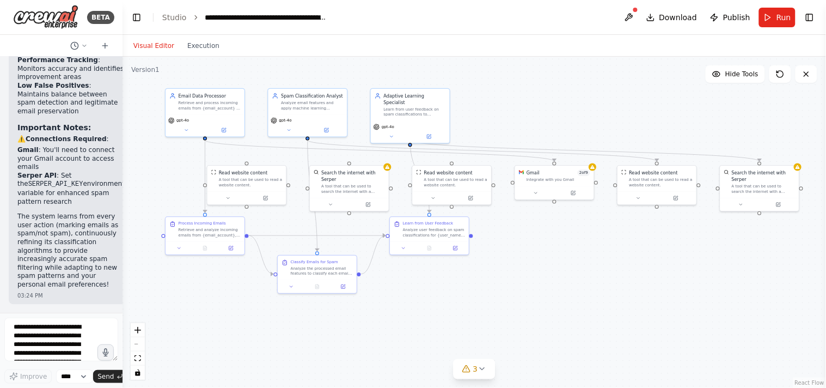
click at [557, 278] on div ".deletable-edge-delete-btn { width: 20px; height: 20px; border: 0px solid #ffff…" at bounding box center [475, 222] width 704 height 331
